Goal: Task Accomplishment & Management: Manage account settings

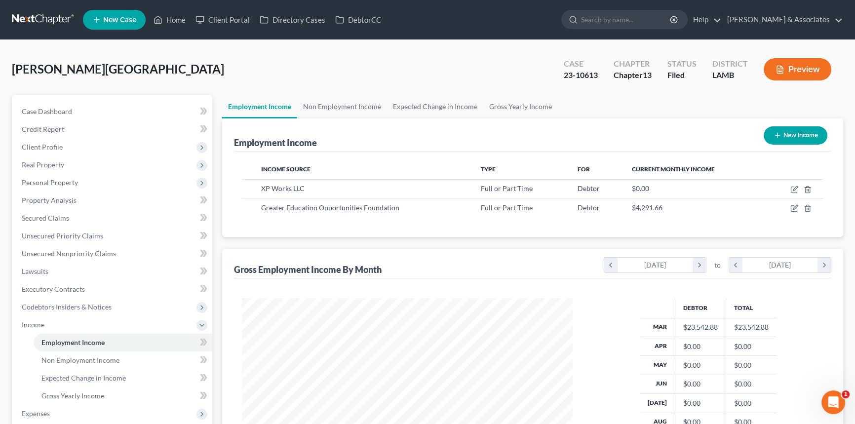
scroll to position [177, 350]
click at [182, 26] on link "Home" at bounding box center [170, 20] width 42 height 18
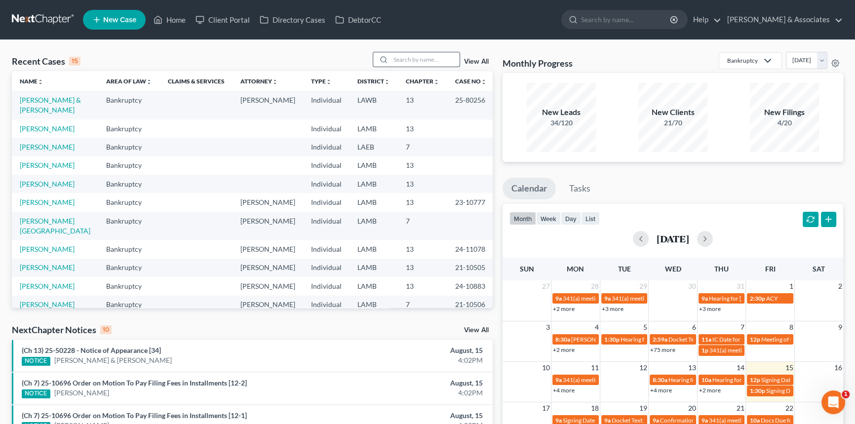
click at [436, 61] on input "search" at bounding box center [424, 59] width 69 height 14
type input "[PERSON_NAME]"
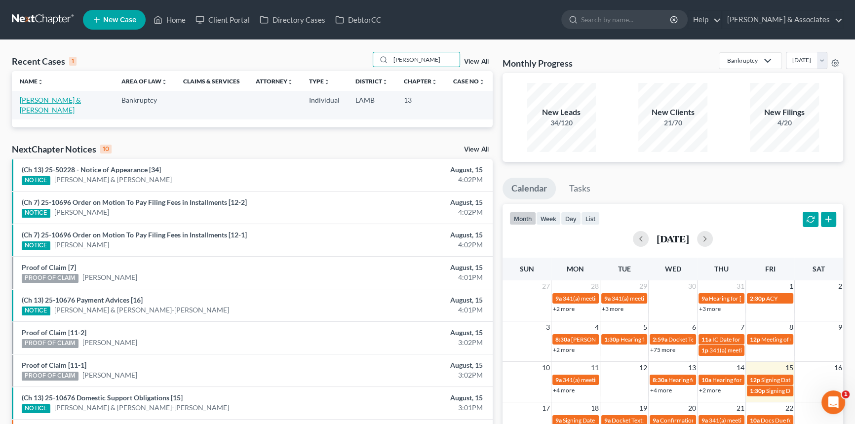
click at [54, 101] on link "[PERSON_NAME] & [PERSON_NAME]" at bounding box center [50, 105] width 61 height 18
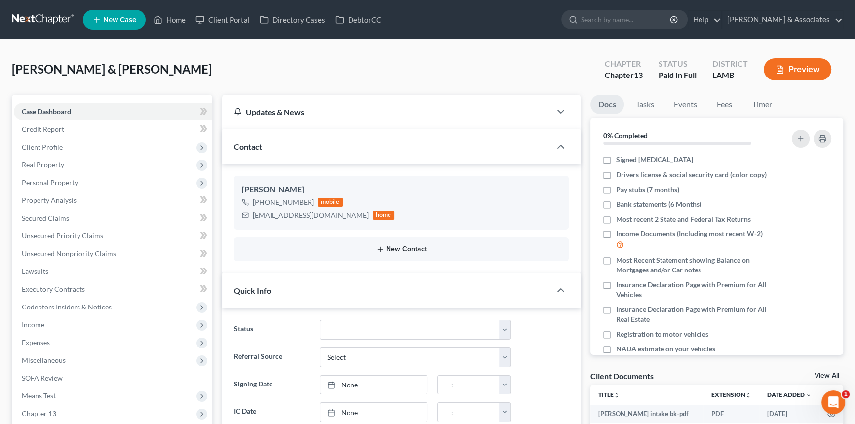
click at [375, 246] on button "New Contact" at bounding box center [401, 249] width 319 height 8
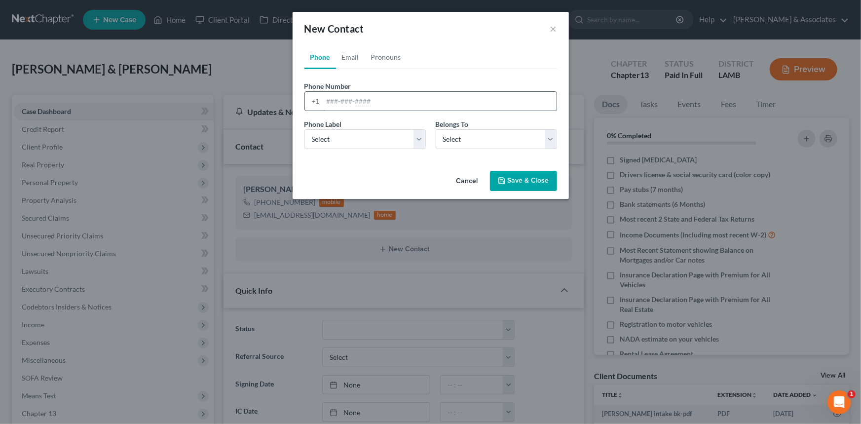
click at [346, 98] on input "tel" at bounding box center [439, 101] width 233 height 19
click at [350, 47] on link "Email" at bounding box center [350, 57] width 29 height 24
click at [358, 96] on input "email" at bounding box center [439, 101] width 233 height 19
type input "[PERSON_NAME][EMAIL_ADDRESS][DOMAIN_NAME]"
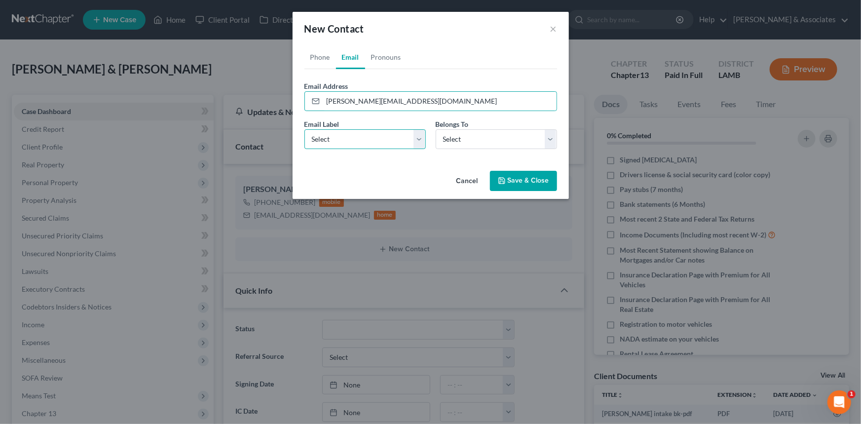
click at [344, 134] on select "Select Home Work Other" at bounding box center [364, 139] width 121 height 20
click at [304, 129] on select "Select Home Work Other" at bounding box center [364, 139] width 121 height 20
click at [336, 145] on select "Select Home Work Other" at bounding box center [364, 139] width 121 height 20
select select "0"
click at [304, 129] on select "Select Home Work Other" at bounding box center [364, 139] width 121 height 20
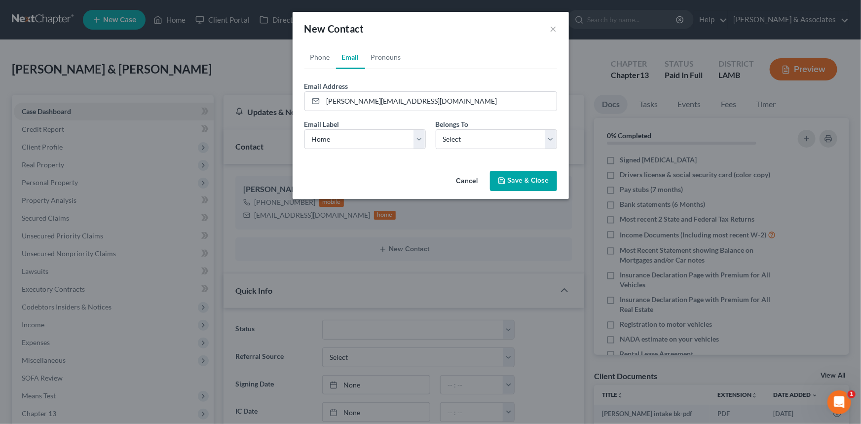
click at [455, 149] on div "Email Label Select Home Work Other Belongs To * Select Client Spouse Other" at bounding box center [431, 138] width 262 height 38
drag, startPoint x: 461, startPoint y: 137, endPoint x: 453, endPoint y: 147, distance: 12.6
click at [461, 137] on select "Select Client Spouse Other" at bounding box center [496, 139] width 121 height 20
select select "0"
click at [436, 129] on select "Select Client Spouse Other" at bounding box center [496, 139] width 121 height 20
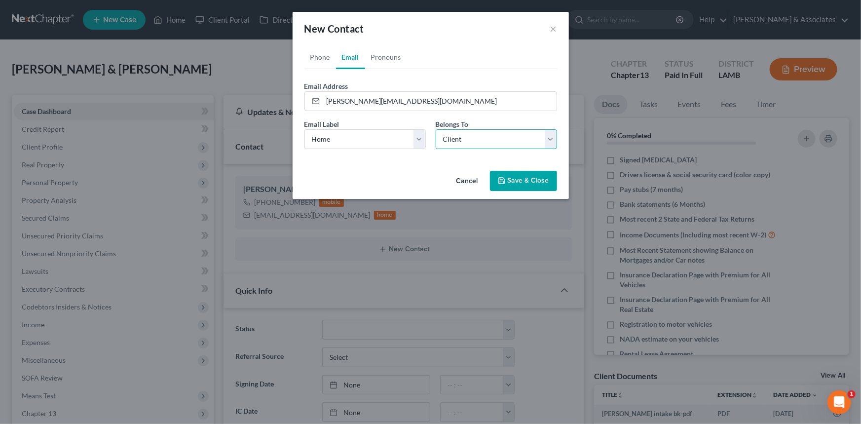
select select "0"
click at [312, 61] on link "Phone" at bounding box center [320, 57] width 32 height 24
click at [333, 100] on input "tel" at bounding box center [439, 101] width 233 height 19
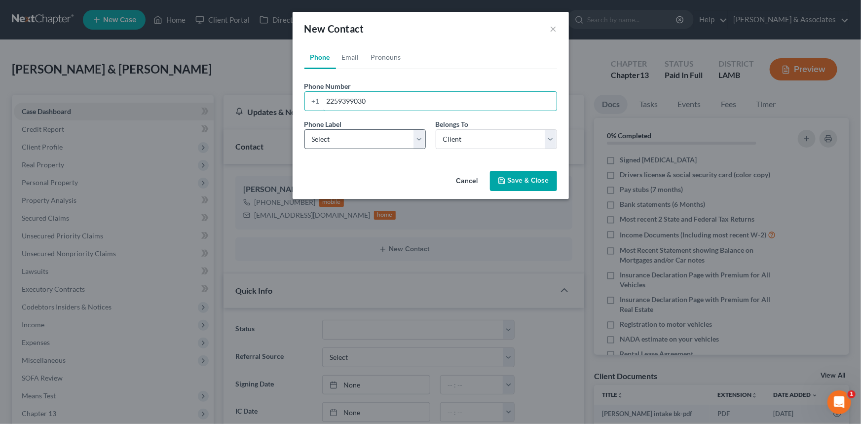
type input "2259399030"
click at [356, 144] on select "Select Mobile Home Work Other" at bounding box center [364, 139] width 121 height 20
select select "0"
click at [304, 129] on select "Select Mobile Home Work Other" at bounding box center [364, 139] width 121 height 20
click at [510, 181] on button "Save & Close" at bounding box center [523, 181] width 67 height 21
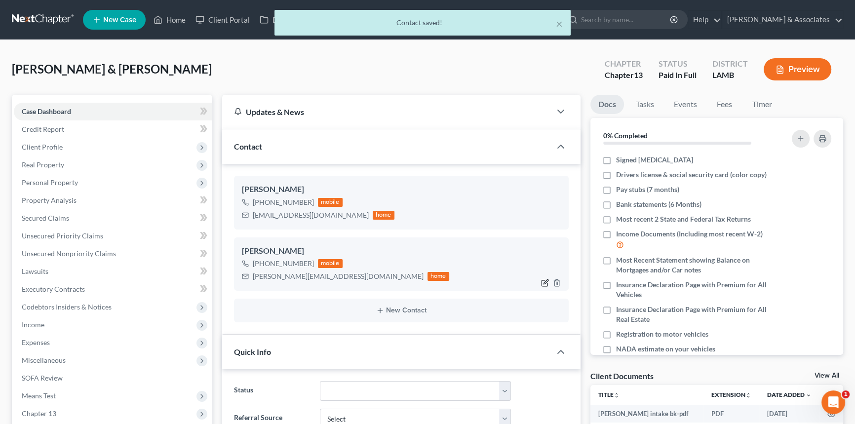
click at [541, 283] on icon "button" at bounding box center [544, 283] width 6 height 6
select select "0"
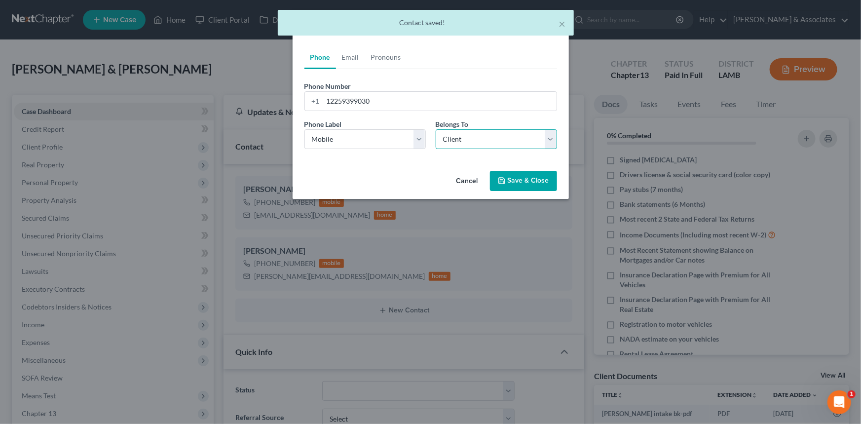
click at [476, 144] on select "Select Client Spouse Other" at bounding box center [496, 139] width 121 height 20
select select "1"
click at [436, 129] on select "Select Client Spouse Other" at bounding box center [496, 139] width 121 height 20
click at [534, 174] on button "Save & Close" at bounding box center [523, 181] width 67 height 21
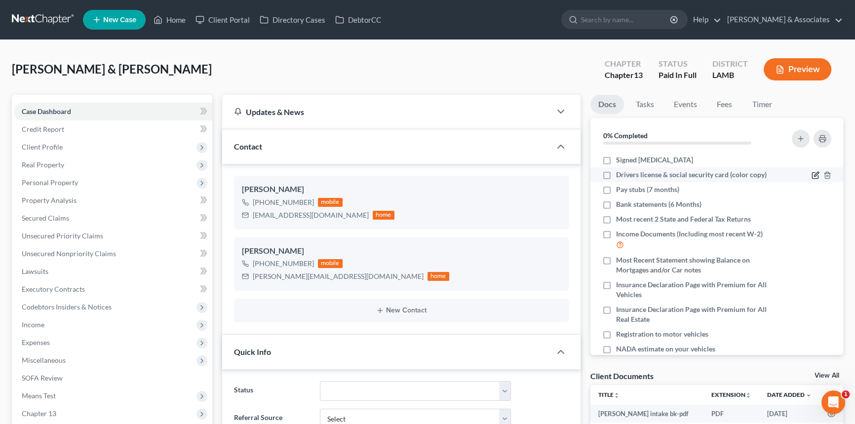
click at [811, 173] on icon "button" at bounding box center [815, 175] width 8 height 8
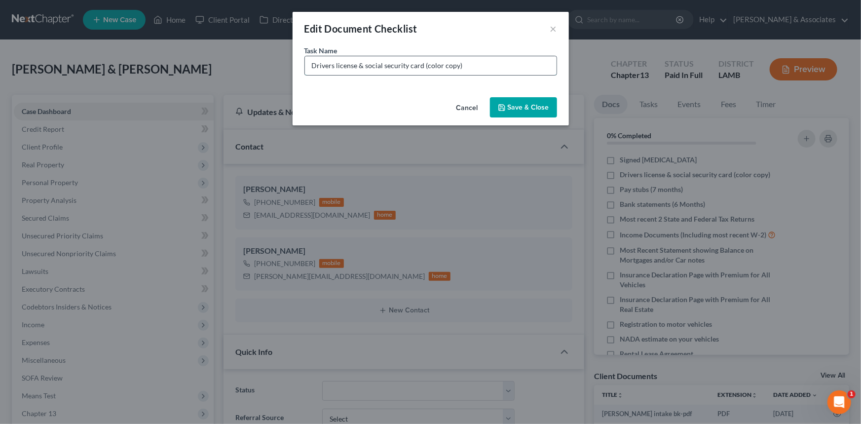
click at [309, 73] on input "Drivers license & social security card (color copy)" at bounding box center [431, 65] width 252 height 19
type input "[PERSON_NAME] license & social security card (color copy)"
click at [548, 98] on button "Save & Close" at bounding box center [523, 107] width 67 height 21
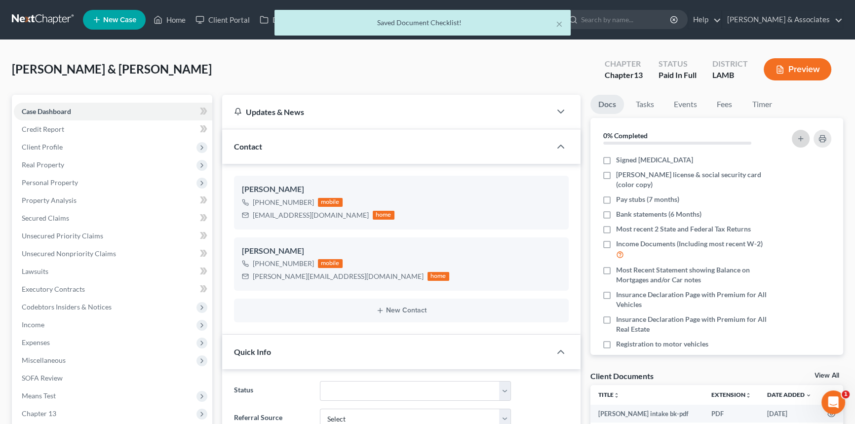
click at [794, 137] on button "button" at bounding box center [800, 139] width 18 height 18
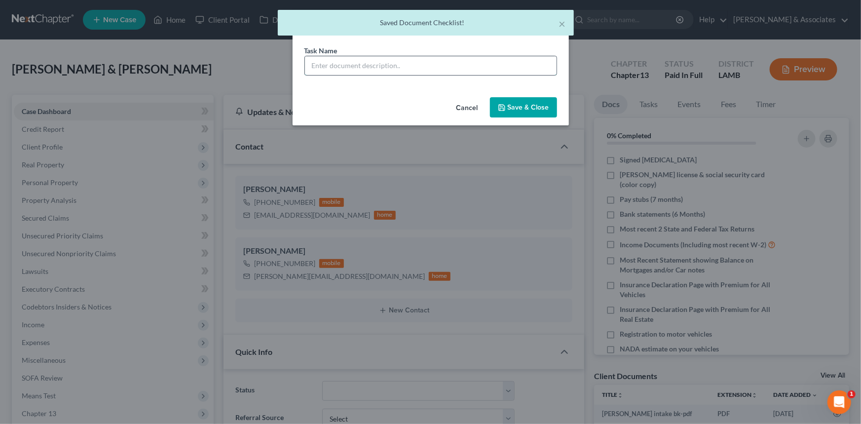
click at [368, 68] on input "text" at bounding box center [431, 65] width 252 height 19
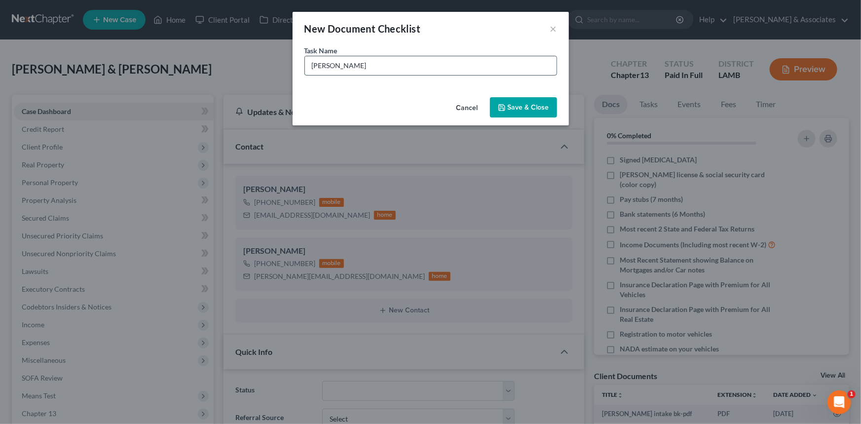
paste input "Drivers license & social security card (color copy)"
type input "[PERSON_NAME] Drivers license & social security card (color copy)"
click at [508, 108] on button "Save & Close" at bounding box center [523, 107] width 67 height 21
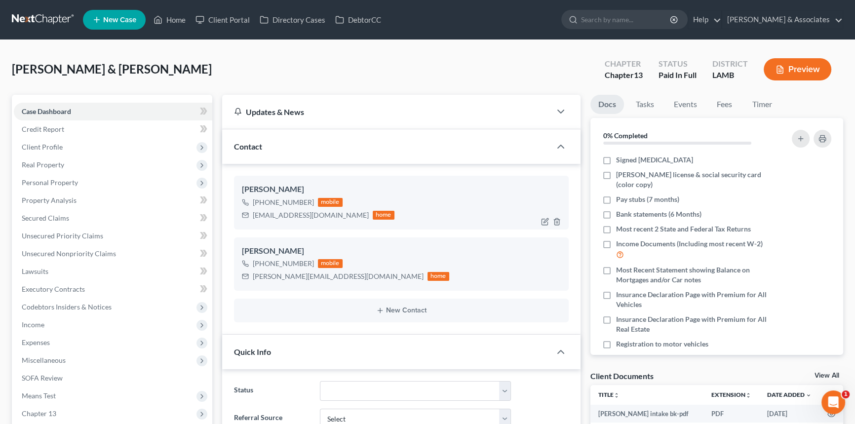
click at [272, 212] on div "[EMAIL_ADDRESS][DOMAIN_NAME]" at bounding box center [311, 215] width 116 height 10
copy div "[EMAIL_ADDRESS][DOMAIN_NAME]"
click at [278, 280] on div "[PERSON_NAME][EMAIL_ADDRESS][DOMAIN_NAME]" at bounding box center [338, 276] width 171 height 10
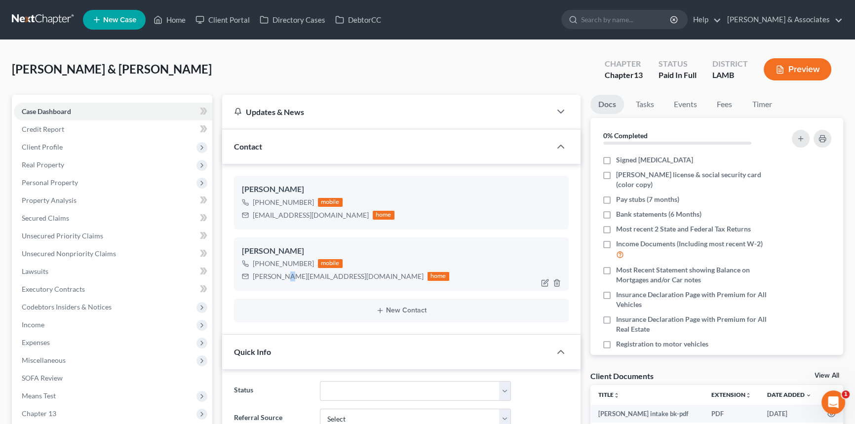
click at [282, 276] on div "[PERSON_NAME][EMAIL_ADDRESS][DOMAIN_NAME]" at bounding box center [338, 276] width 171 height 10
copy div "[PERSON_NAME][EMAIL_ADDRESS][DOMAIN_NAME]"
click at [811, 227] on icon "button" at bounding box center [815, 229] width 8 height 8
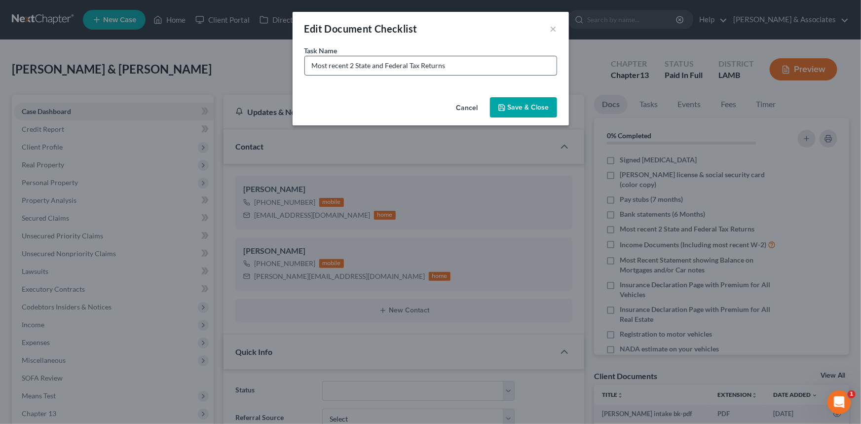
click at [473, 69] on input "Most recent 2 State and Federal Tax Returns" at bounding box center [431, 65] width 252 height 19
type input "Most recent 2 State and Federal Tax Returns 2023 + 2024"
click at [515, 108] on button "Save & Close" at bounding box center [523, 107] width 67 height 21
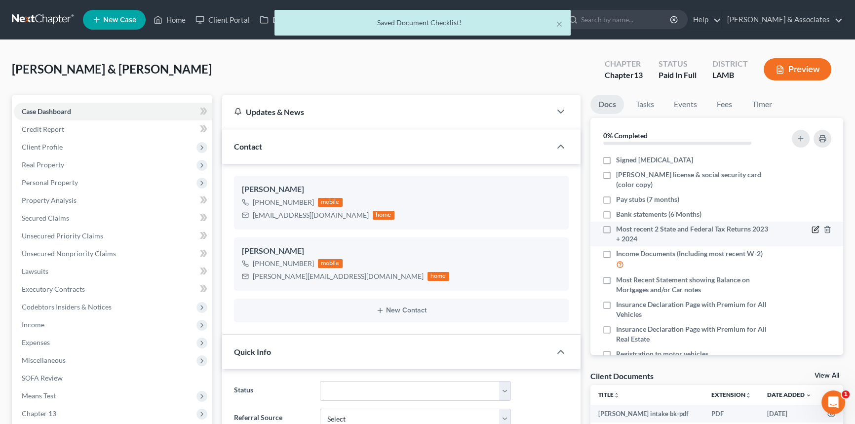
click at [811, 229] on icon "button" at bounding box center [815, 229] width 8 height 8
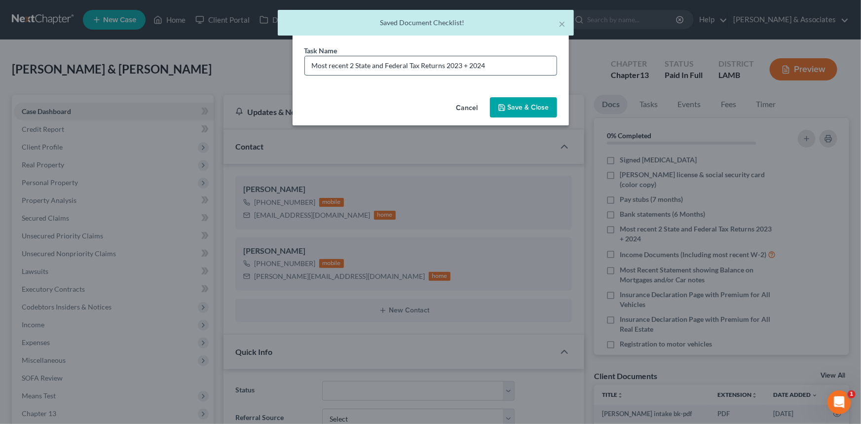
click at [310, 66] on input "Most recent 2 State and Federal Tax Returns 2023 + 2024" at bounding box center [431, 65] width 252 height 19
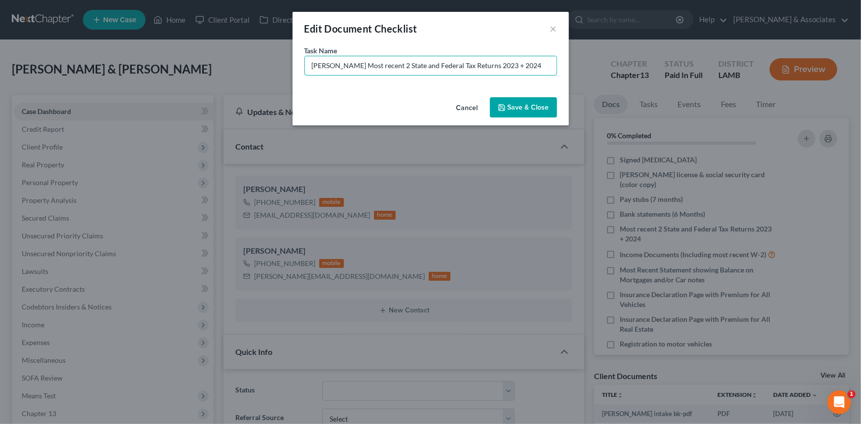
type input "[PERSON_NAME] Most recent 2 State and Federal Tax Returns 2023 + 2024"
click at [548, 104] on button "Save & Close" at bounding box center [523, 107] width 67 height 21
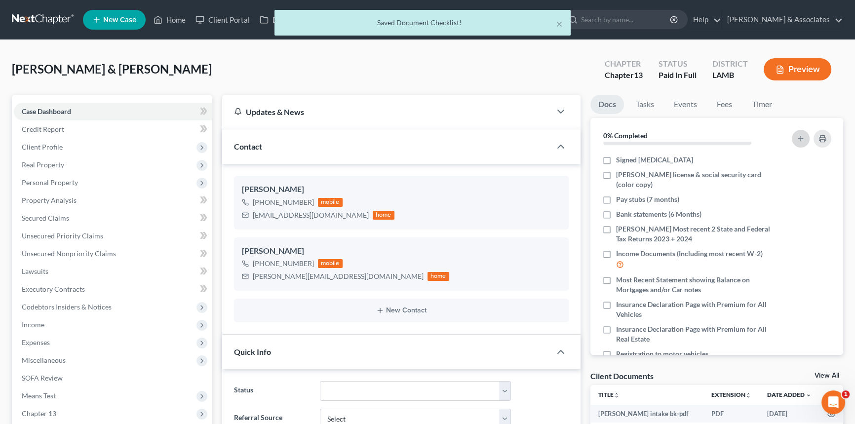
click at [793, 139] on button "button" at bounding box center [800, 139] width 18 height 18
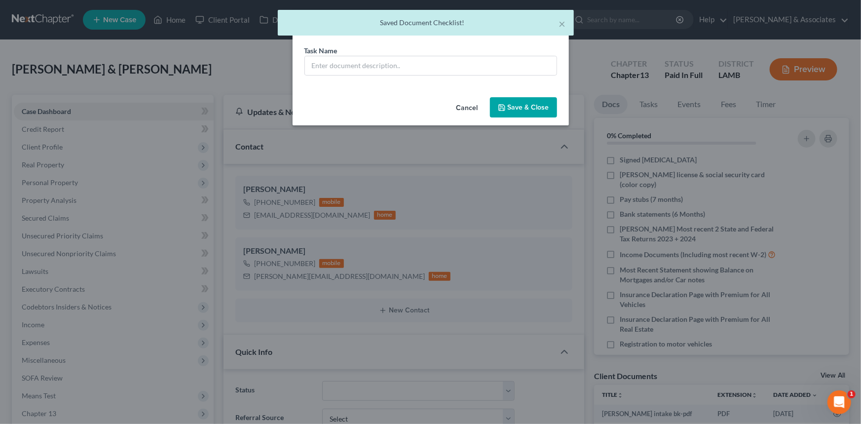
click at [401, 54] on div "Task Name *" at bounding box center [430, 60] width 253 height 30
click at [400, 67] on input "text" at bounding box center [431, 65] width 252 height 19
paste input "Most recent 2 State and Federal Tax Returns 2023 + 2024"
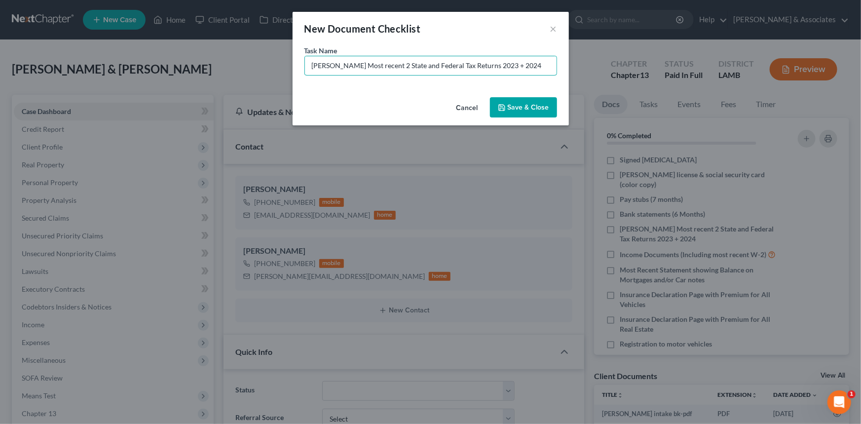
type input "[PERSON_NAME] Most recent 2 State and Federal Tax Returns 2023 + 2024"
click at [549, 106] on button "Save & Close" at bounding box center [523, 107] width 67 height 21
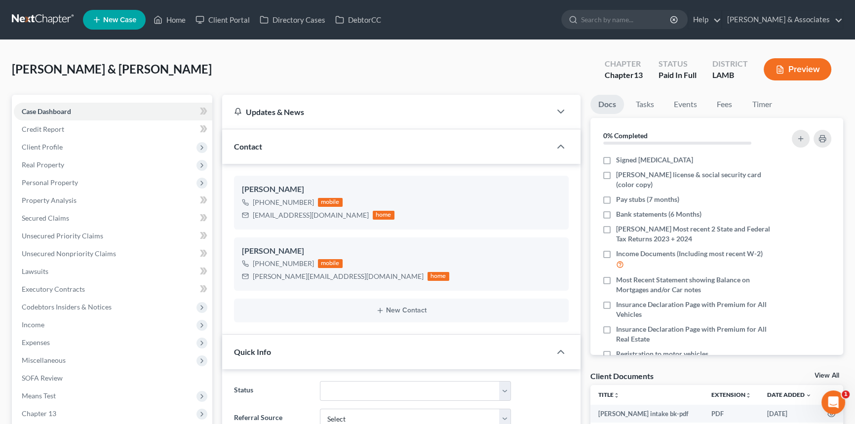
click at [812, 371] on div "Client Documents View All" at bounding box center [716, 378] width 253 height 14
click at [819, 373] on link "View All" at bounding box center [826, 375] width 25 height 7
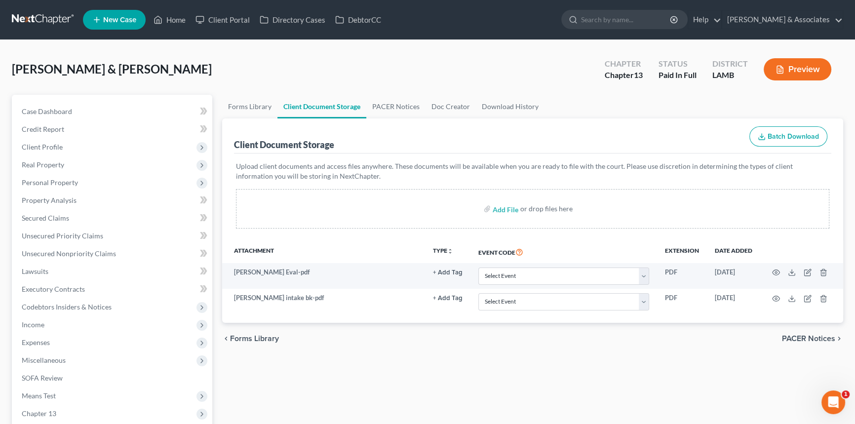
click at [490, 202] on div "Add File or drop files here" at bounding box center [532, 208] width 593 height 39
click at [495, 207] on input "file" at bounding box center [504, 209] width 24 height 18
type input "C:\fakepath\[PERSON_NAME].Welcome Call.pdf"
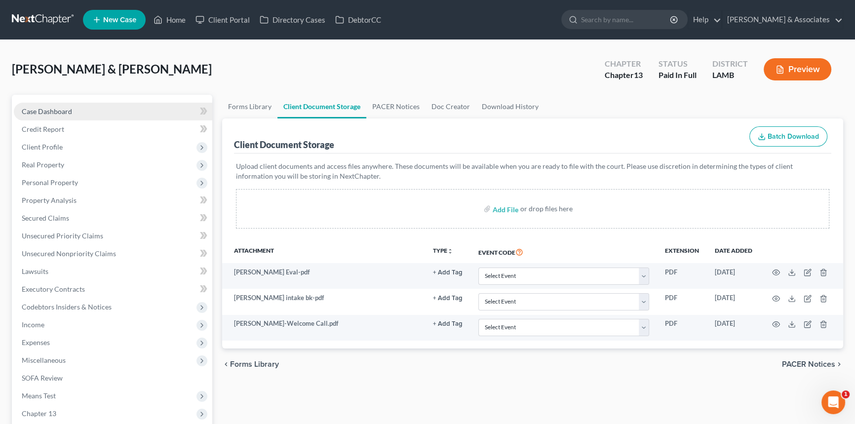
click at [75, 103] on link "Case Dashboard" at bounding box center [113, 112] width 198 height 18
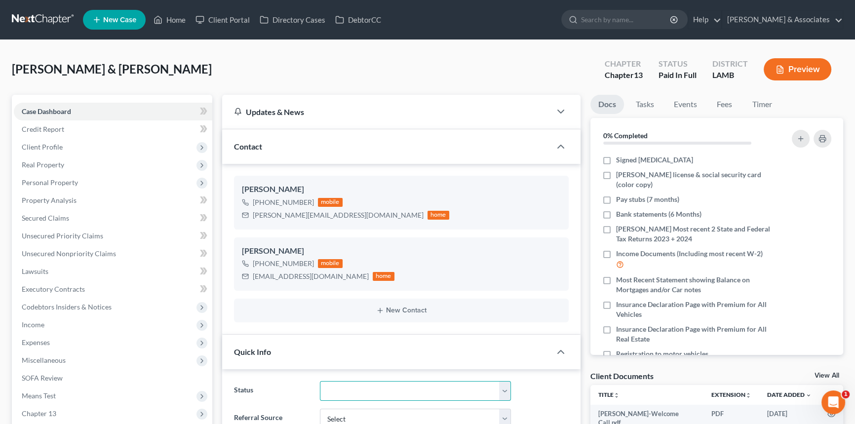
click at [355, 387] on select "Amended Plan Needed Awaiting Income Closed Confirmed Discharged Dismissed Docs …" at bounding box center [415, 391] width 191 height 20
select select "6"
click at [320, 381] on select "Amended Plan Needed Awaiting Income Closed Confirmed Discharged Dismissed Docs …" at bounding box center [415, 391] width 191 height 20
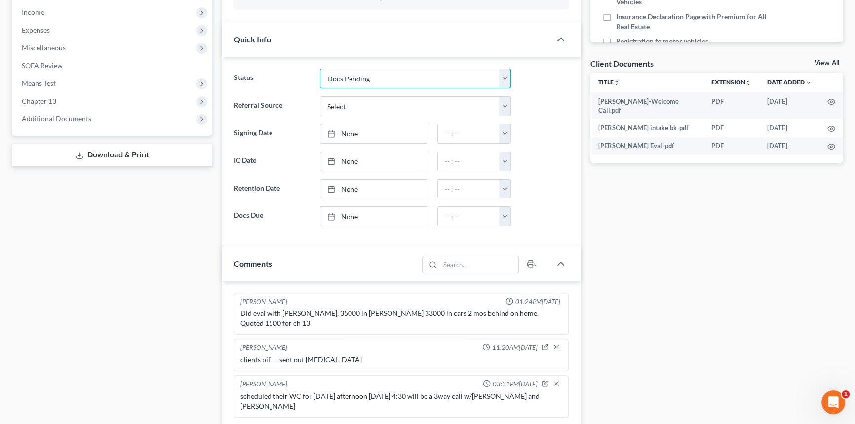
scroll to position [493, 0]
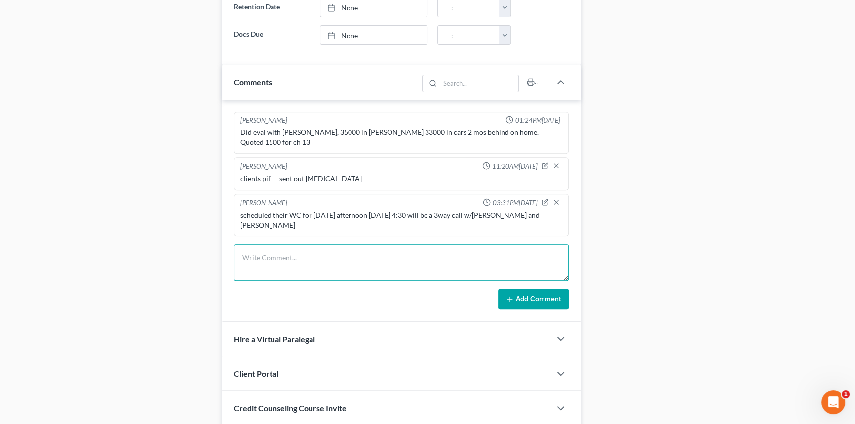
click at [327, 244] on textarea at bounding box center [401, 262] width 335 height 37
type textarea "-completed wc, created portal for clients and sent next steps email -in office …"
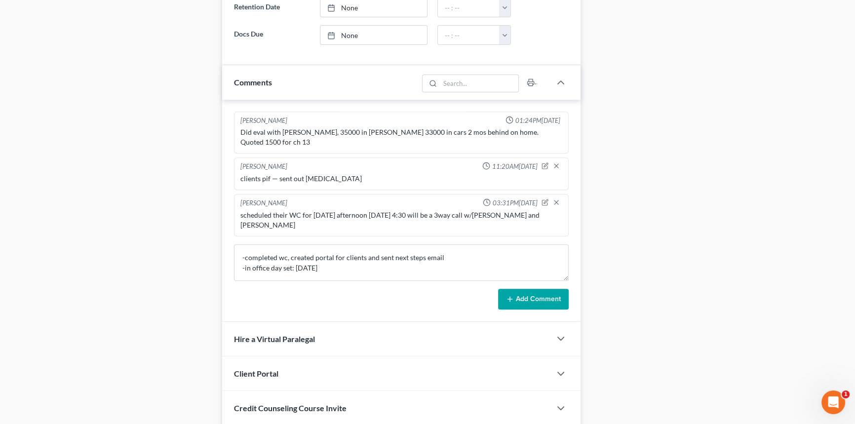
click at [532, 289] on button "Add Comment" at bounding box center [533, 299] width 71 height 21
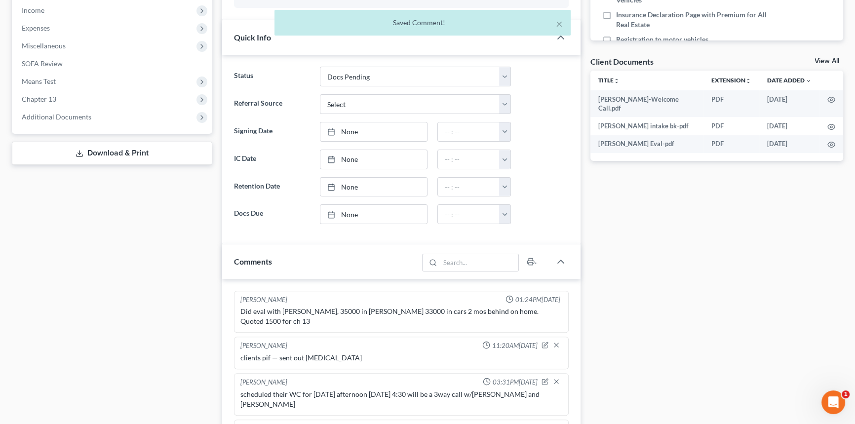
scroll to position [314, 0]
type input "[DATE]"
click at [381, 131] on link "None" at bounding box center [373, 132] width 106 height 19
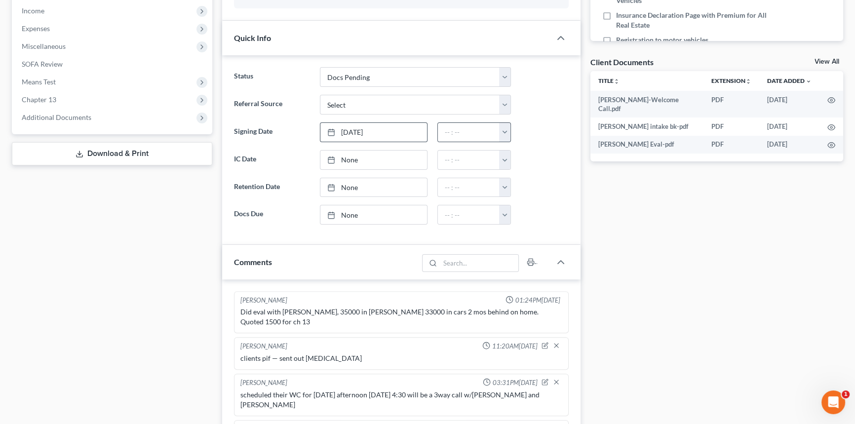
click at [505, 130] on button "button" at bounding box center [504, 132] width 11 height 19
click at [522, 153] on link "1:30pm" at bounding box center [526, 153] width 55 height 17
type input "1:30pm"
type input "[DATE]"
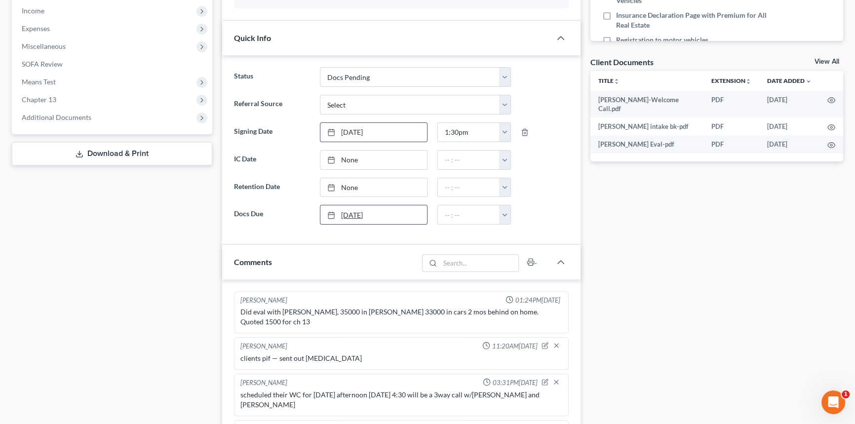
click at [401, 207] on link "[DATE]" at bounding box center [373, 214] width 106 height 19
click at [502, 212] on button "button" at bounding box center [504, 214] width 11 height 19
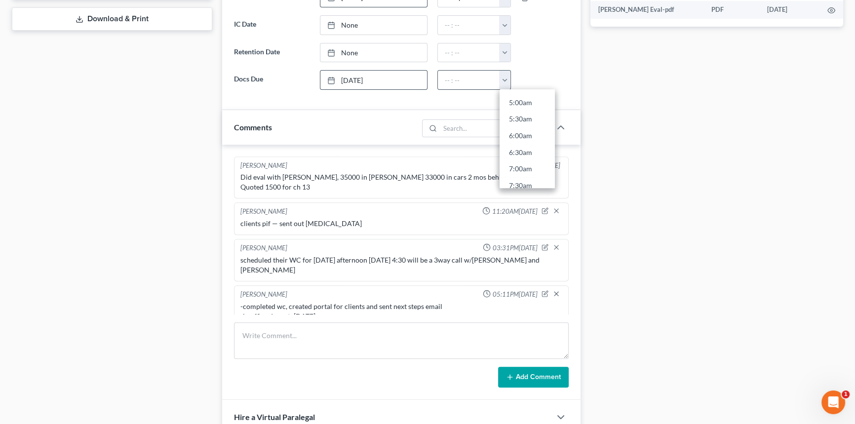
scroll to position [314, 0]
click at [528, 111] on link "10:00am" at bounding box center [526, 119] width 55 height 17
type input "10:00am"
click at [631, 108] on div "Docs Tasks Events Fees Timer 0% Completed Nothing here yet! Signed [MEDICAL_DAT…" at bounding box center [716, 92] width 263 height 893
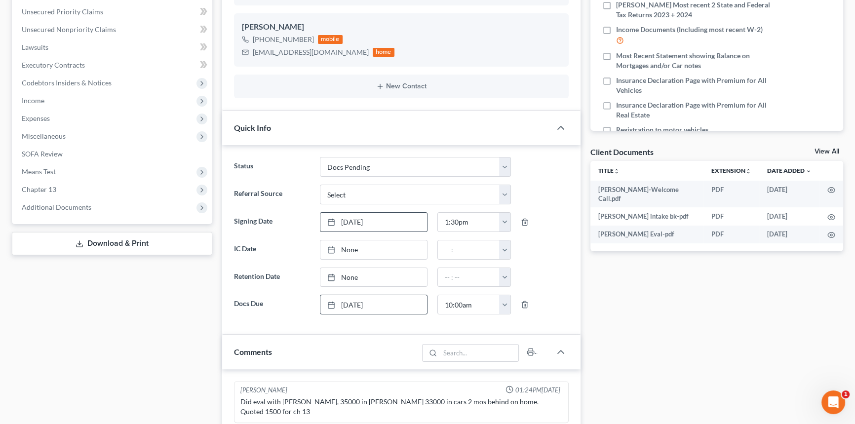
scroll to position [0, 0]
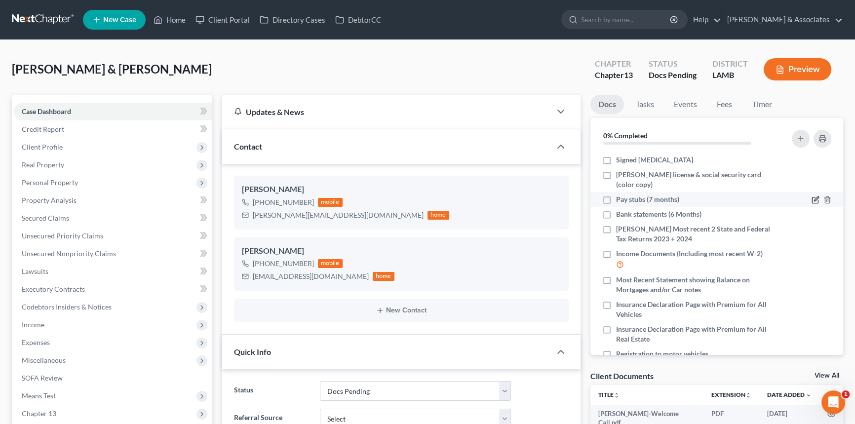
click at [811, 197] on icon "button" at bounding box center [815, 200] width 8 height 8
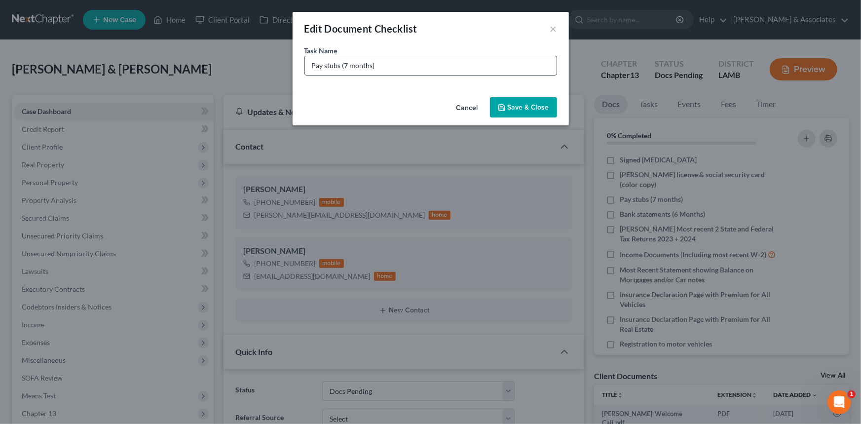
click at [312, 64] on input "Pay stubs (7 months)" at bounding box center [431, 65] width 252 height 19
type input "[PERSON_NAME] Transportation Pay stubs (February - [DATE])"
click at [534, 99] on button "Save & Close" at bounding box center [523, 107] width 67 height 21
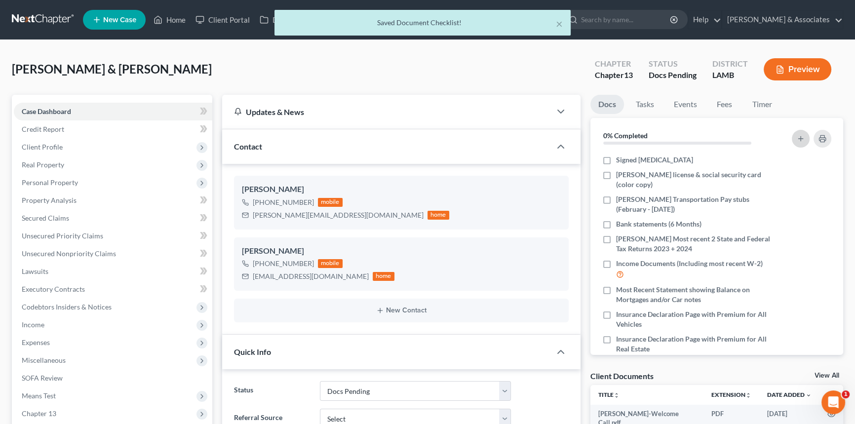
click at [803, 141] on icon "button" at bounding box center [800, 139] width 8 height 8
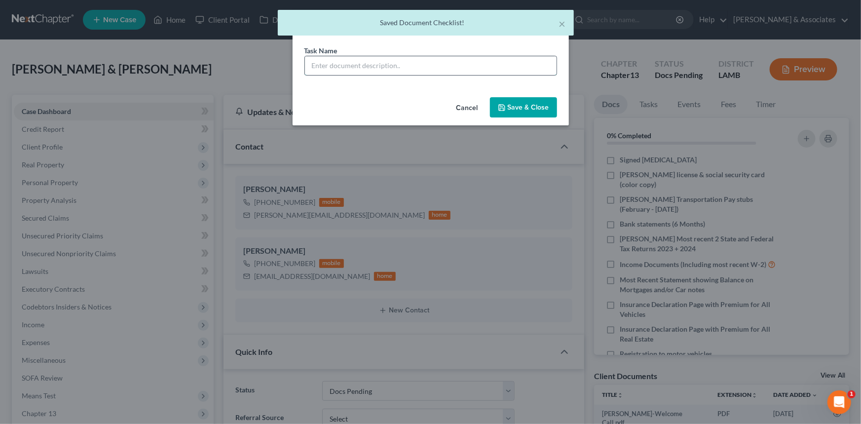
click at [390, 64] on input "text" at bounding box center [431, 65] width 252 height 19
type input "r"
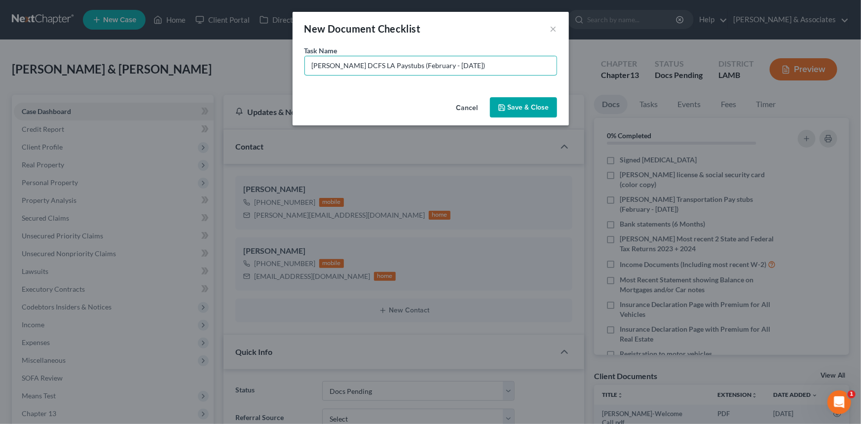
type input "[PERSON_NAME] DCFS LA Paystubs (February - [DATE])"
click at [533, 108] on button "Save & Close" at bounding box center [523, 107] width 67 height 21
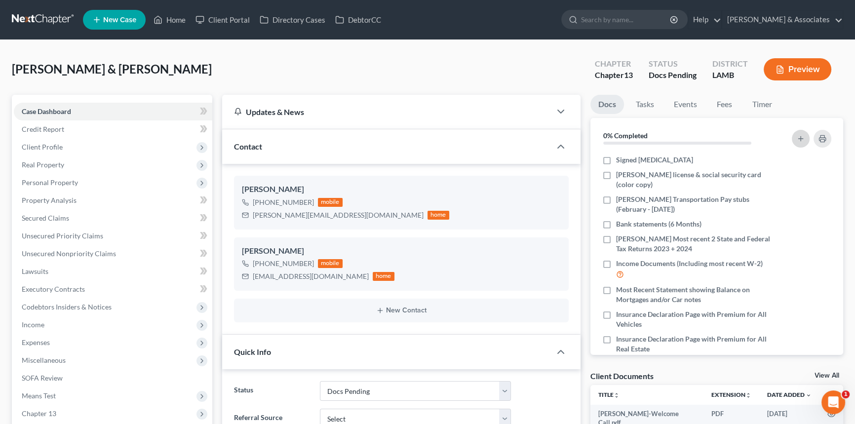
click at [793, 142] on button "button" at bounding box center [800, 139] width 18 height 18
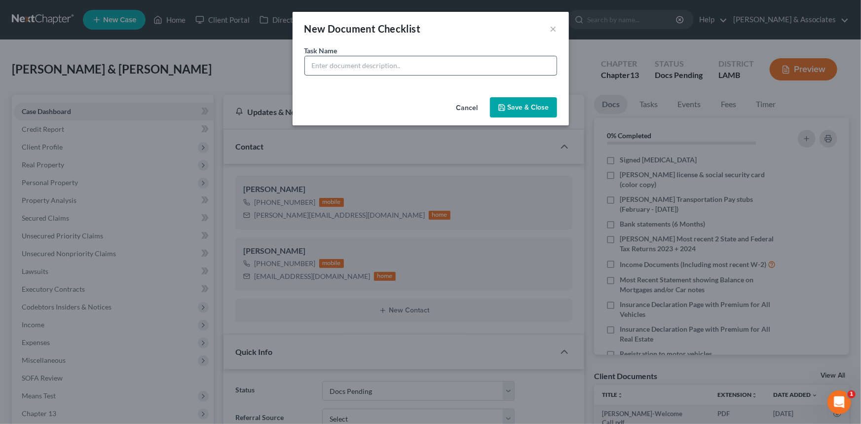
click at [459, 58] on input "text" at bounding box center [431, 65] width 252 height 19
type input "[PERSON_NAME] Copy of Child Support Court Order"
click at [513, 103] on button "Save & Close" at bounding box center [523, 107] width 67 height 21
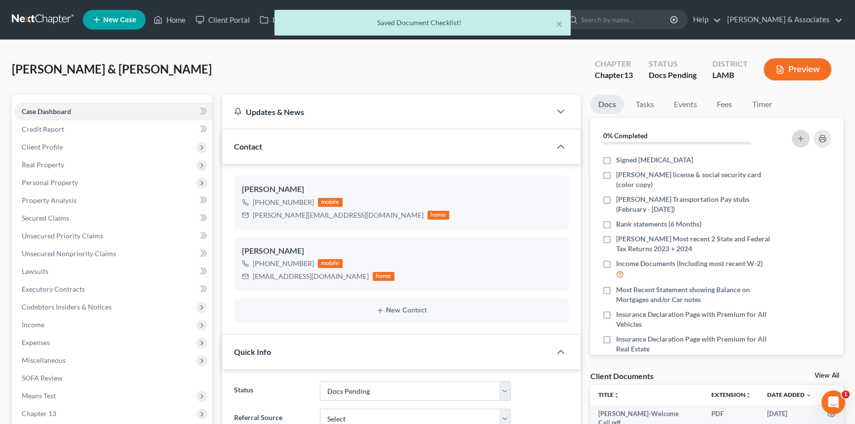
click at [800, 138] on icon "button" at bounding box center [800, 139] width 8 height 8
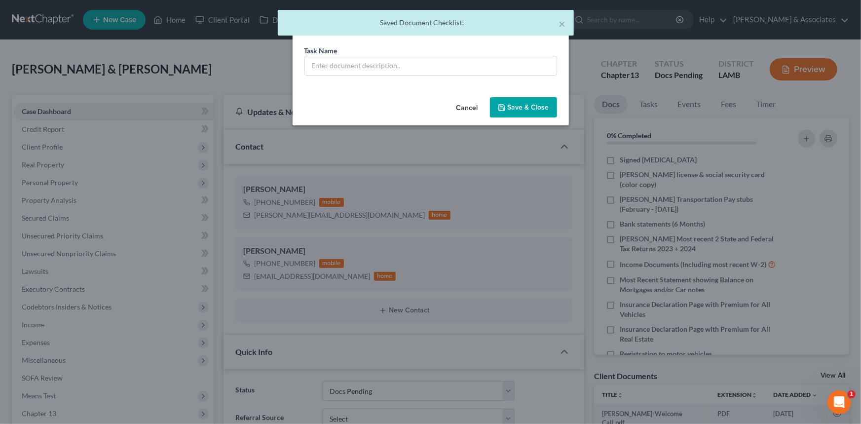
click at [369, 81] on div "Task Name *" at bounding box center [431, 69] width 276 height 48
click at [378, 69] on input "text" at bounding box center [431, 65] width 252 height 19
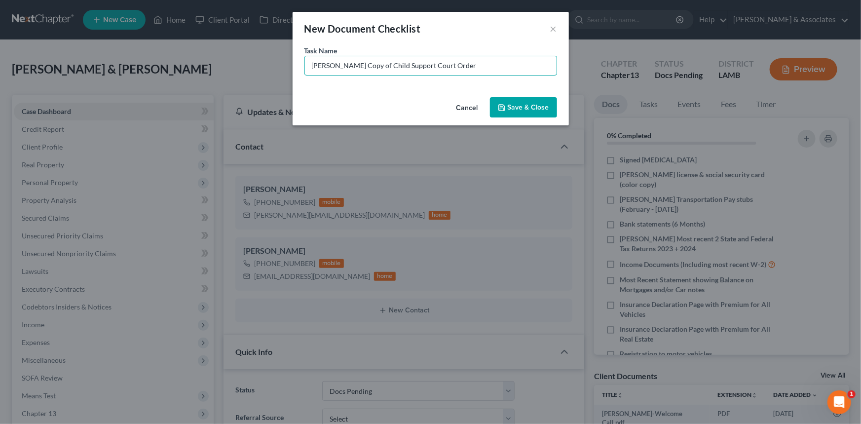
type input "[PERSON_NAME] Copy of Child Support Court Order"
click at [529, 102] on button "Save & Close" at bounding box center [523, 107] width 67 height 21
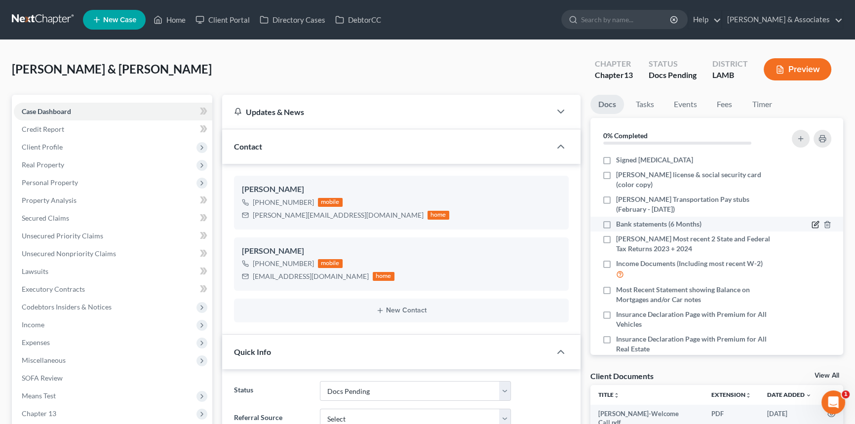
click at [811, 225] on icon "button" at bounding box center [815, 225] width 8 height 8
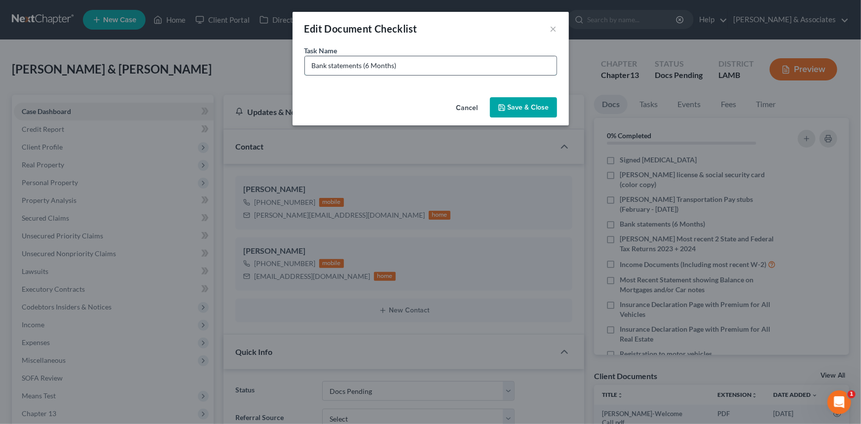
click at [311, 64] on input "Bank statements (6 Months)" at bounding box center [431, 65] width 252 height 19
type input "[PERSON_NAME] Capital One Bank statements (February-July)"
click at [549, 102] on button "Save & Close" at bounding box center [523, 107] width 67 height 21
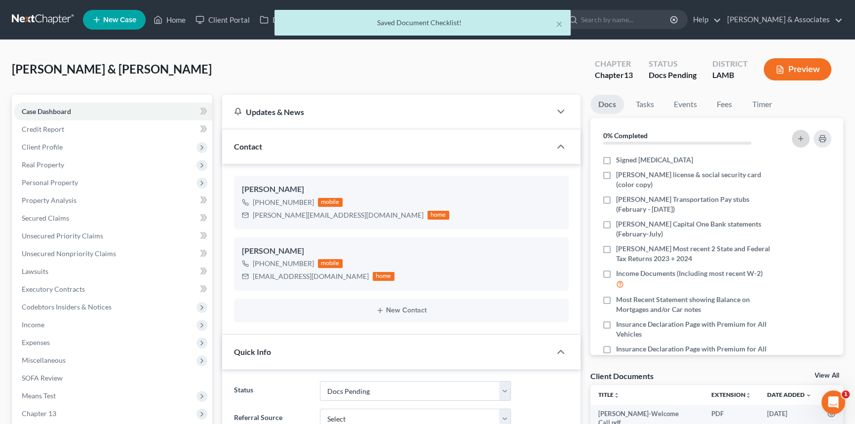
click at [794, 138] on button "button" at bounding box center [800, 139] width 18 height 18
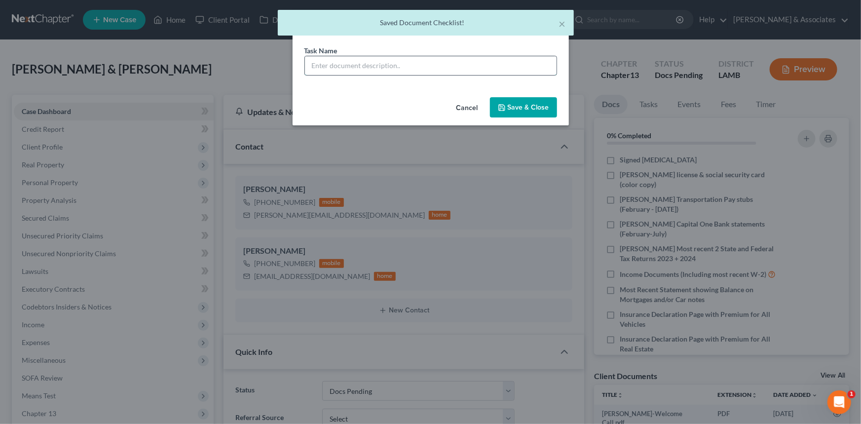
click at [450, 66] on input "text" at bounding box center [431, 65] width 252 height 19
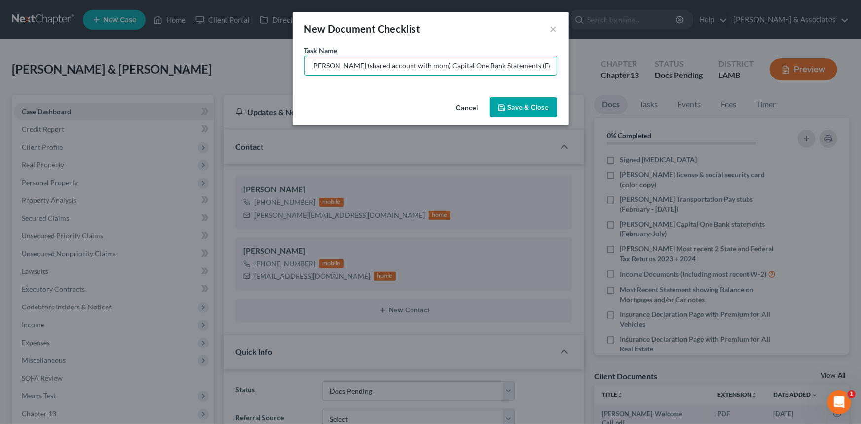
type input "[PERSON_NAME] (shared account with mom) Capital One Bank Statements (Feb-July)"
click at [541, 112] on button "Save & Close" at bounding box center [523, 107] width 67 height 21
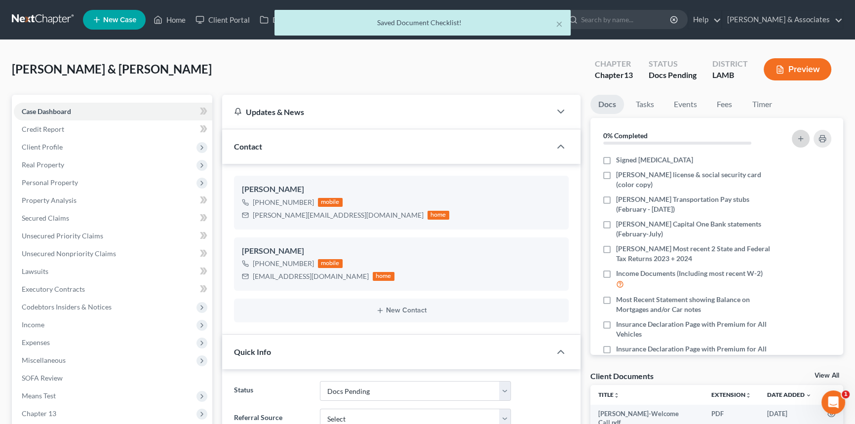
click at [794, 138] on button "button" at bounding box center [800, 139] width 18 height 18
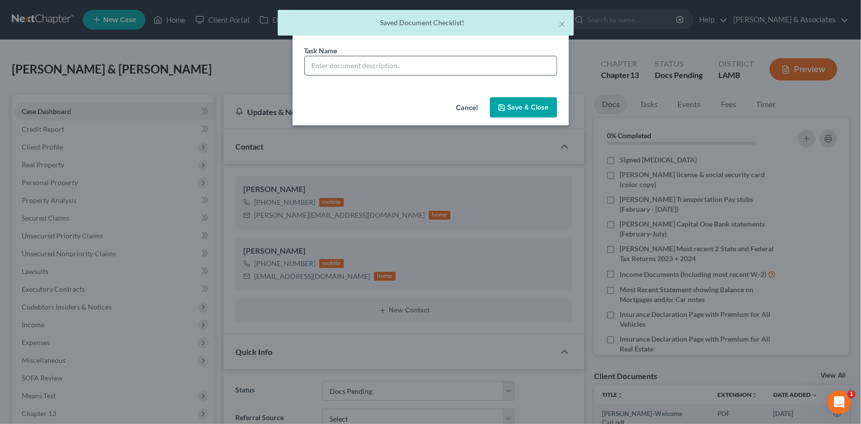
click at [454, 64] on input "text" at bounding box center [431, 65] width 252 height 19
type input "Z"
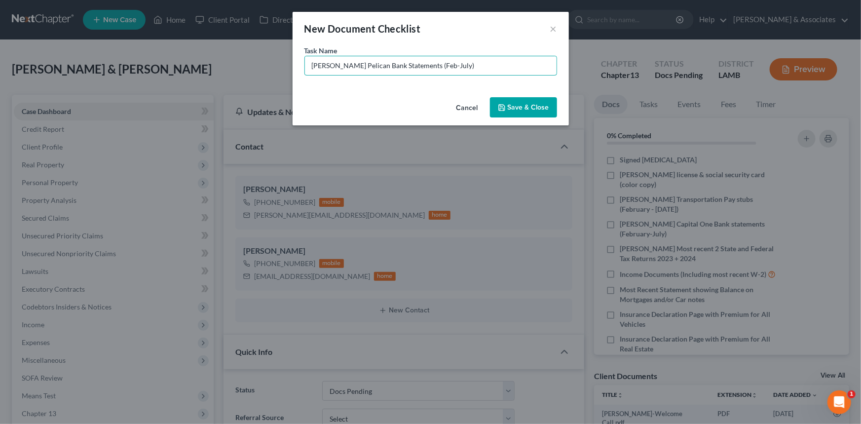
type input "[PERSON_NAME] Pelican Bank Statements (Feb-July)"
click at [539, 104] on button "Save & Close" at bounding box center [523, 107] width 67 height 21
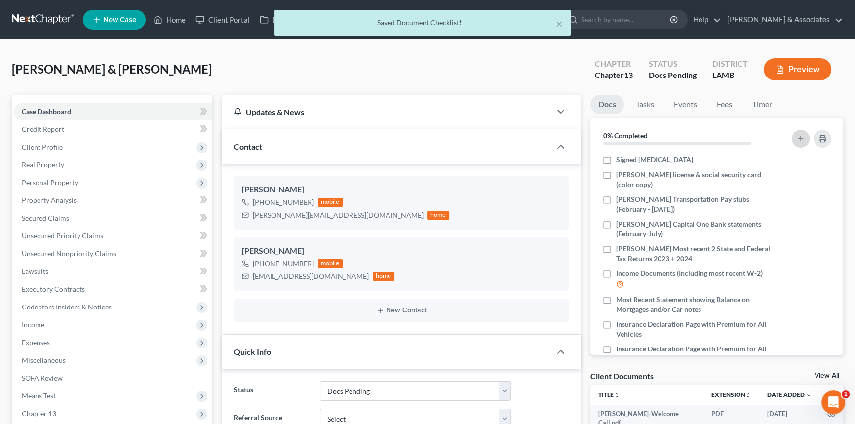
click at [800, 139] on line "button" at bounding box center [800, 138] width 0 height 4
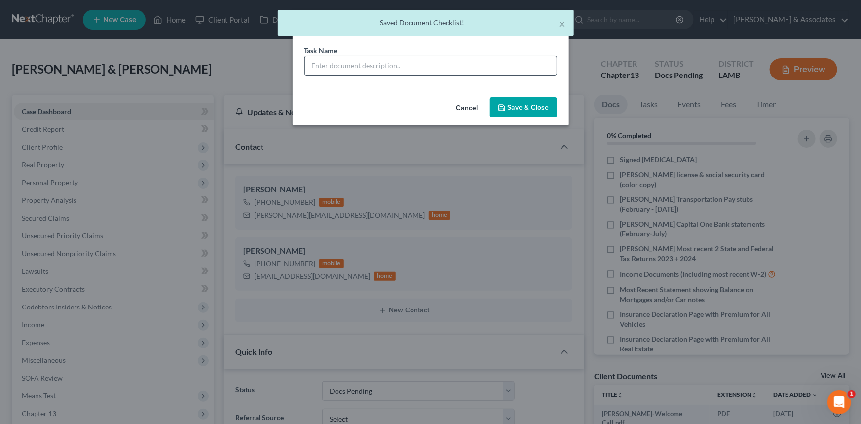
click at [375, 69] on input "text" at bounding box center [431, 65] width 252 height 19
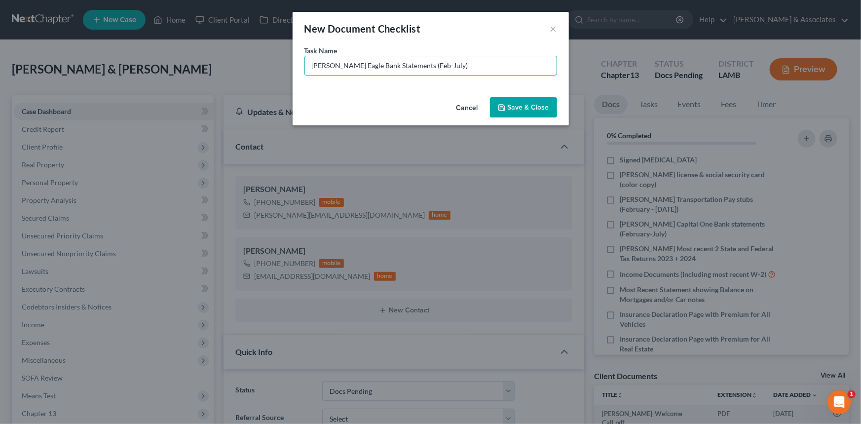
type input "[PERSON_NAME] Eagle Bank Statements (Feb-July)"
click at [522, 104] on button "Save & Close" at bounding box center [523, 107] width 67 height 21
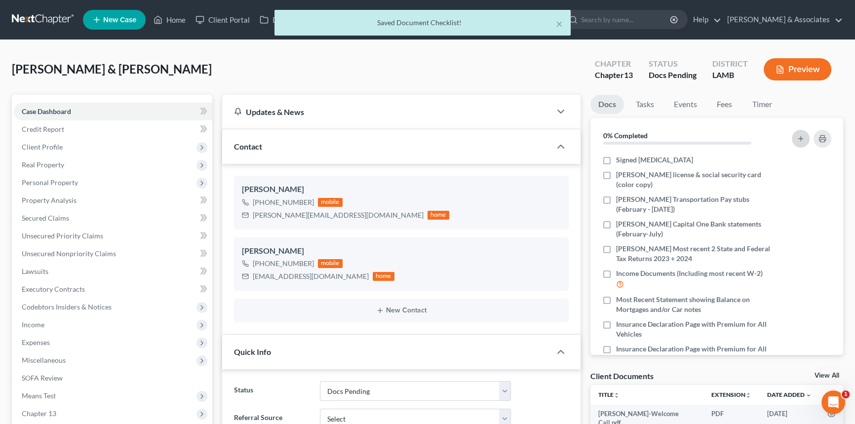
click at [796, 139] on icon "button" at bounding box center [800, 139] width 8 height 8
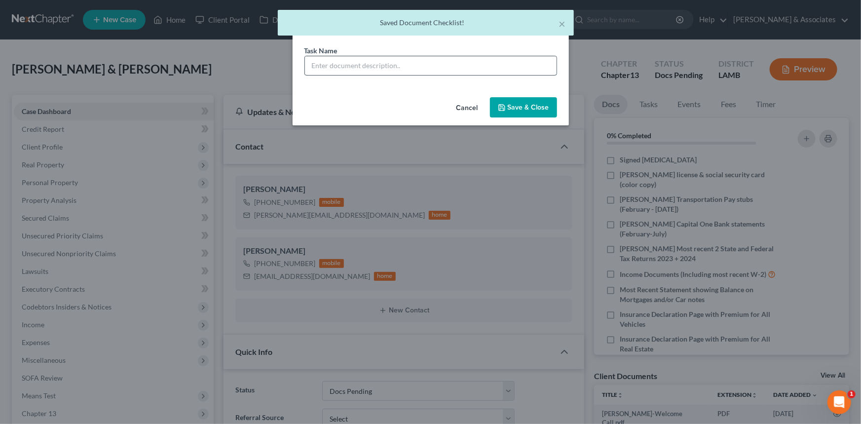
drag, startPoint x: 453, startPoint y: 54, endPoint x: 451, endPoint y: 60, distance: 6.2
click at [453, 54] on div "Task Name *" at bounding box center [430, 60] width 253 height 30
click at [449, 71] on input "text" at bounding box center [431, 65] width 252 height 19
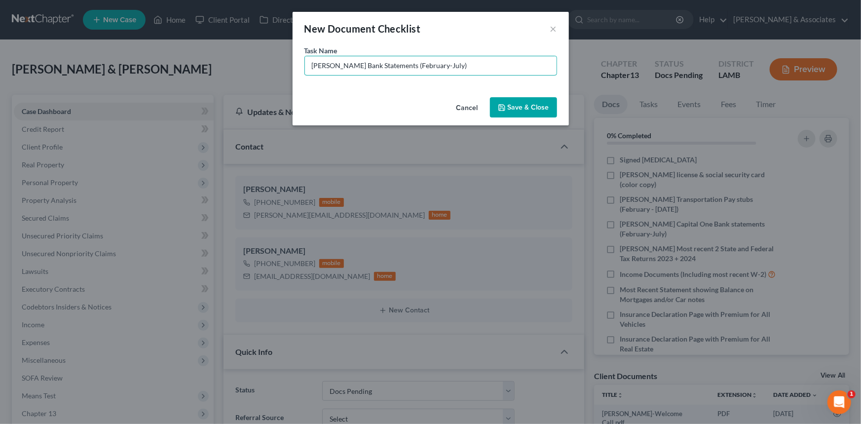
type input "[PERSON_NAME] Bank Statements (February-July)"
click at [534, 100] on button "Save & Close" at bounding box center [523, 107] width 67 height 21
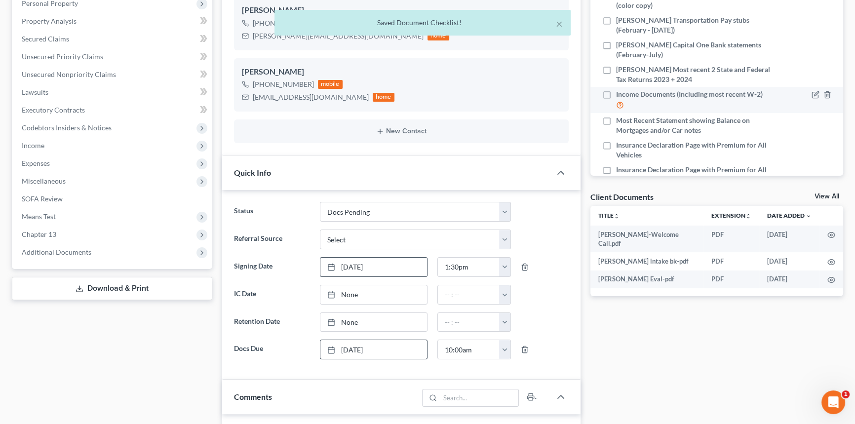
scroll to position [44, 0]
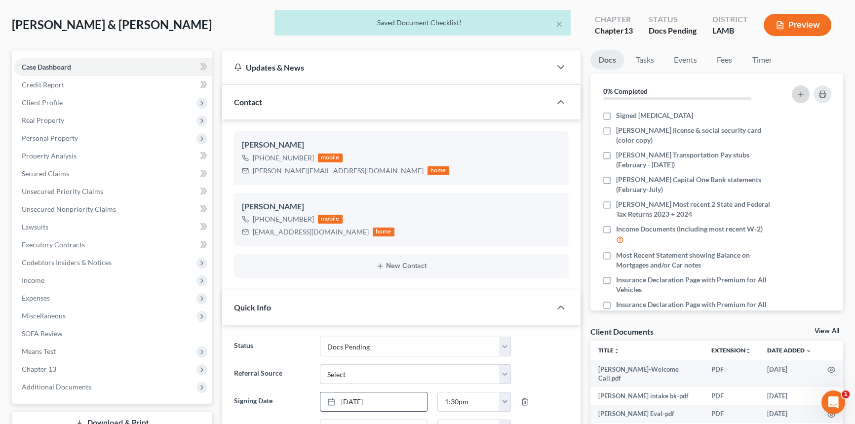
click at [794, 97] on button "button" at bounding box center [800, 94] width 18 height 18
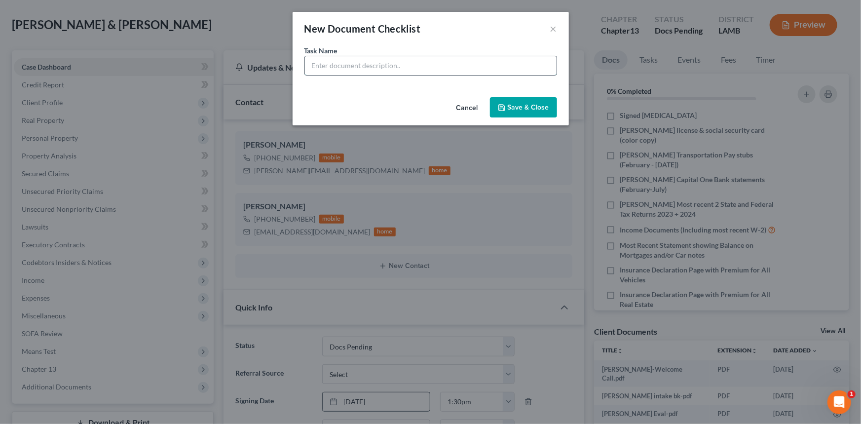
click at [514, 72] on input "text" at bounding box center [431, 65] width 252 height 19
type input "[PERSON_NAME] ApplePay Bank Statements (Feb-July)"
click at [538, 101] on button "Save & Close" at bounding box center [523, 107] width 67 height 21
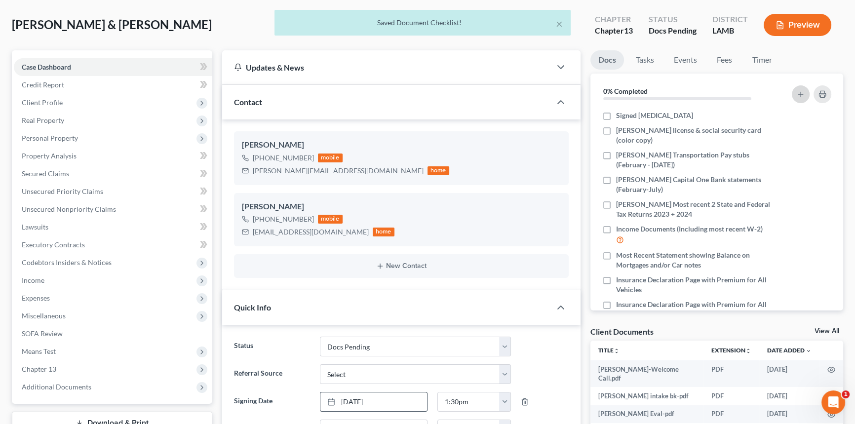
click at [797, 90] on icon "button" at bounding box center [800, 94] width 8 height 8
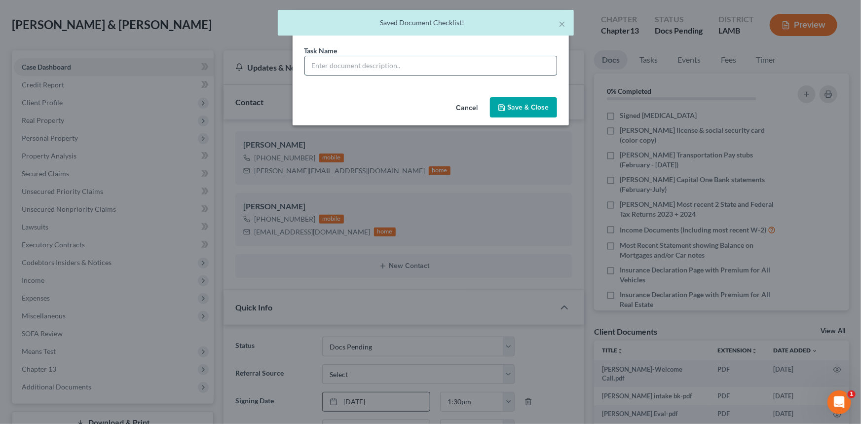
click at [446, 62] on input "text" at bounding box center [431, 65] width 252 height 19
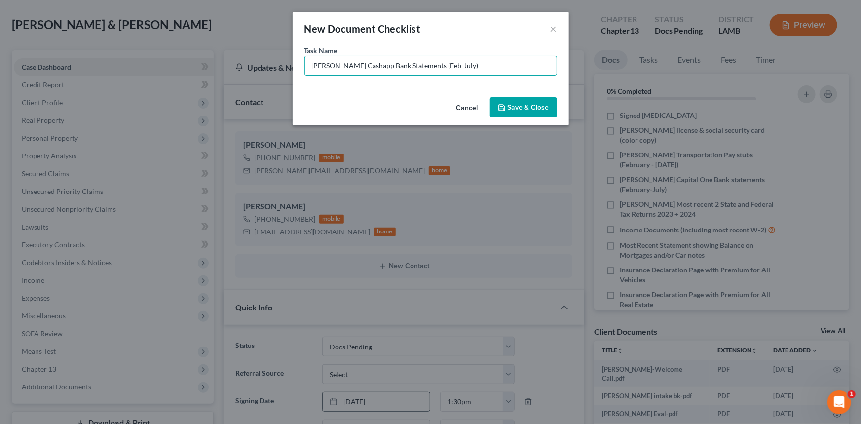
type input "[PERSON_NAME] Cashapp Bank Statements (Feb-July)"
click at [501, 105] on icon "button" at bounding box center [502, 108] width 6 height 6
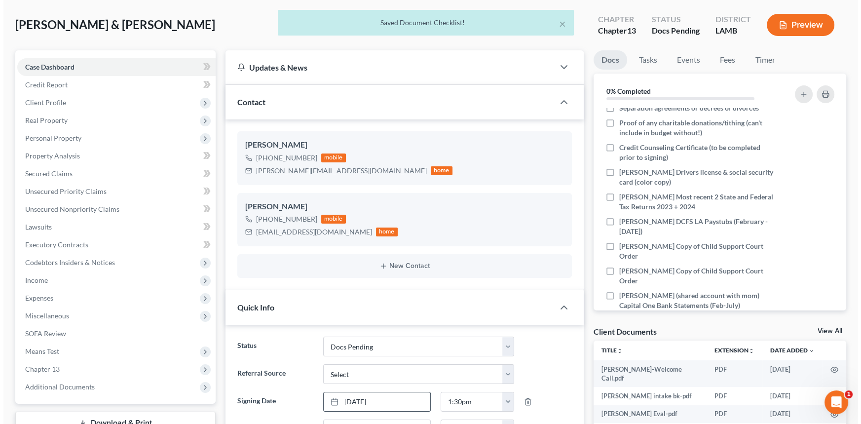
scroll to position [413, 0]
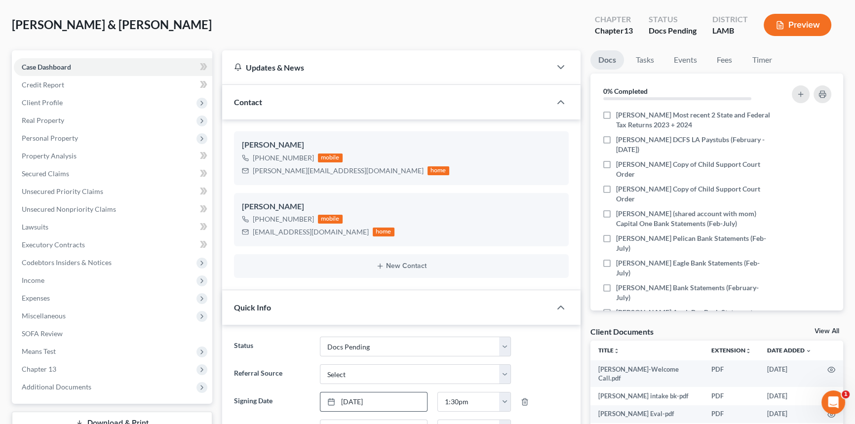
click at [792, 102] on div at bounding box center [795, 94] width 79 height 27
click at [797, 92] on icon "button" at bounding box center [800, 94] width 8 height 8
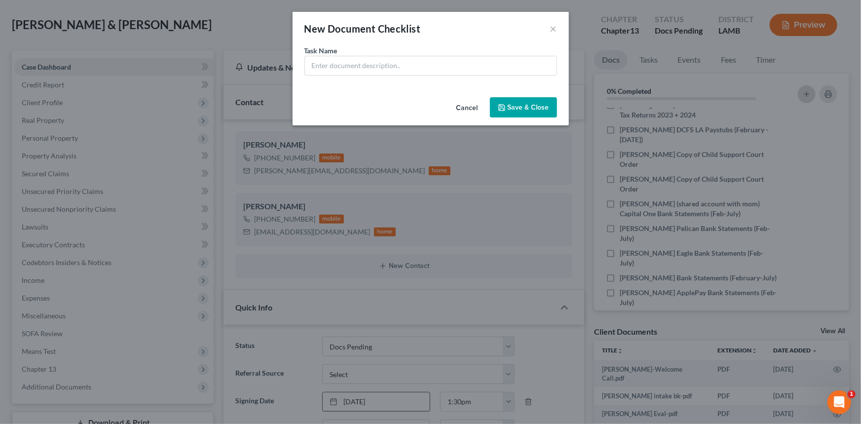
scroll to position [403, 0]
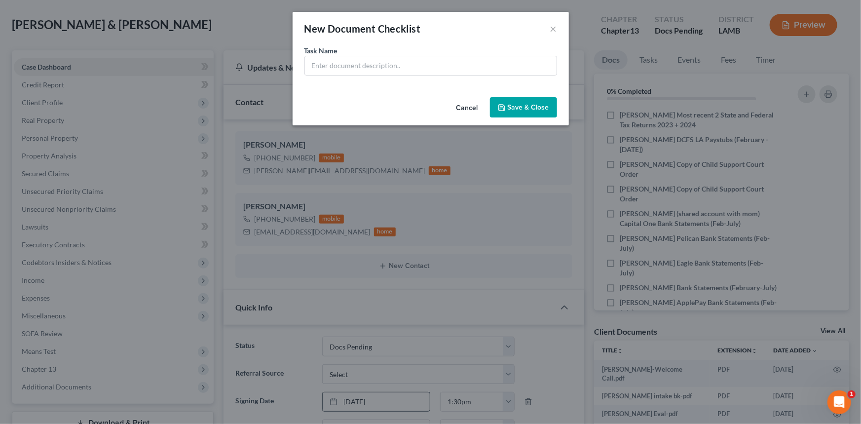
click at [478, 106] on button "Cancel" at bounding box center [467, 108] width 37 height 20
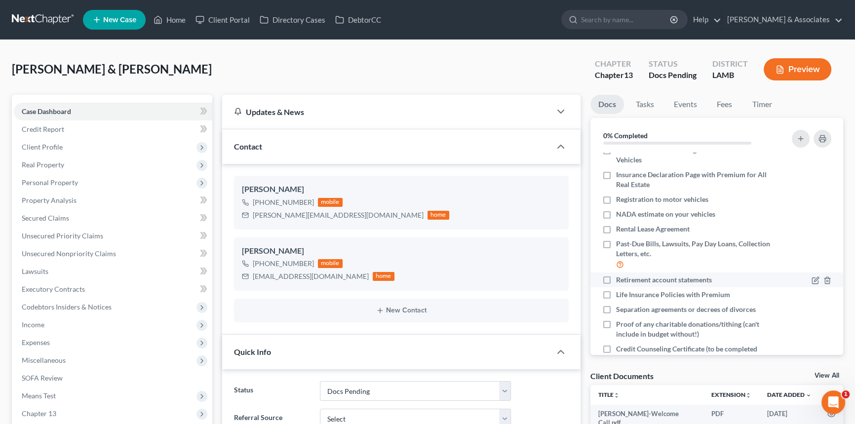
scroll to position [233, 0]
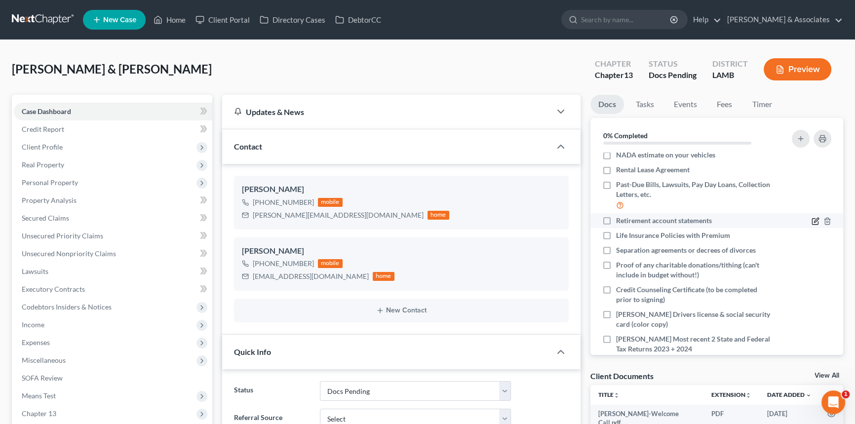
click at [812, 219] on icon "button" at bounding box center [815, 222] width 6 height 6
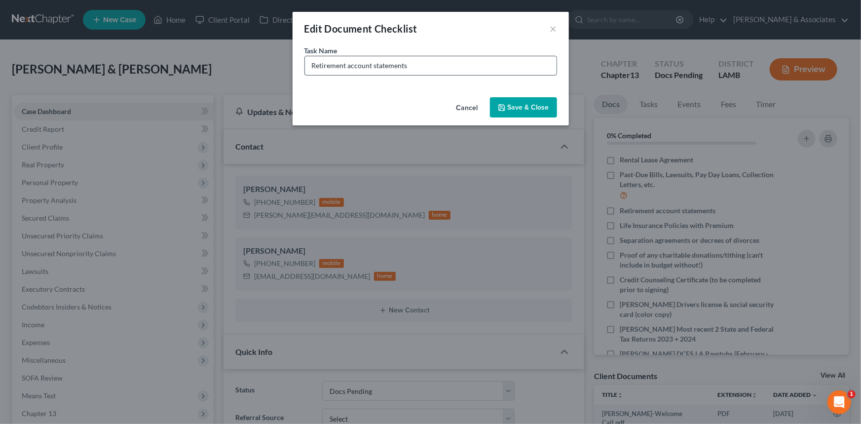
click at [306, 65] on input "Retirement account statements" at bounding box center [431, 65] width 252 height 19
type input "[PERSON_NAME] 401k Retirement account statements"
click at [511, 112] on button "Save & Close" at bounding box center [523, 107] width 67 height 21
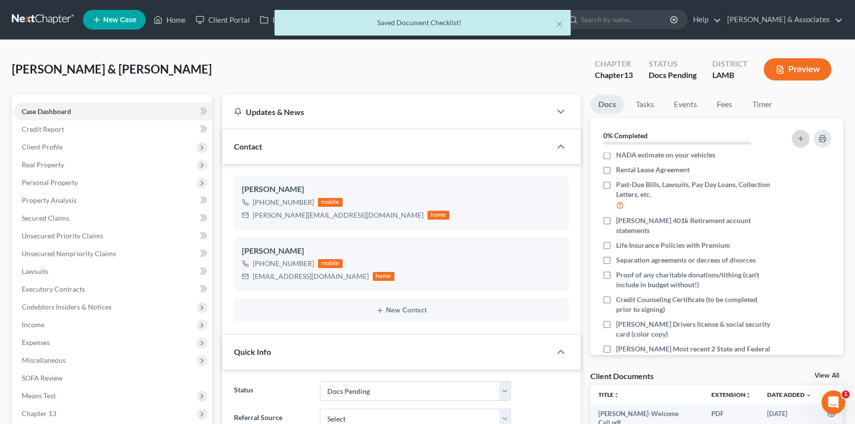
click at [794, 135] on button "button" at bounding box center [800, 139] width 18 height 18
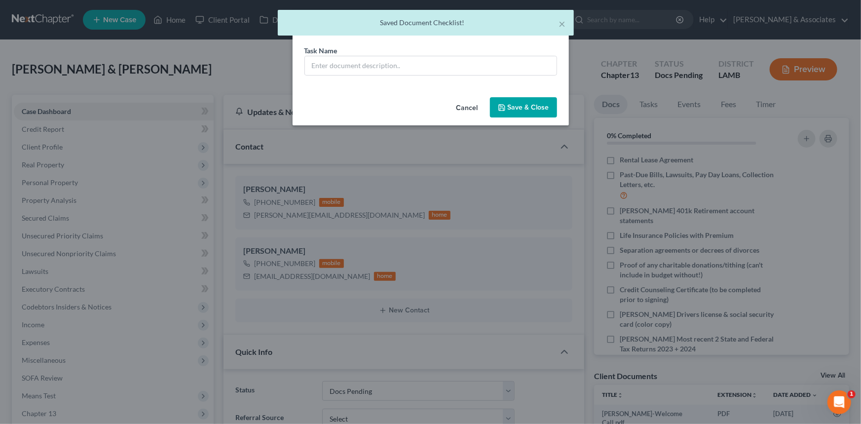
click at [414, 76] on div "Task Name *" at bounding box center [431, 69] width 276 height 48
click at [423, 65] on input "text" at bounding box center [431, 65] width 252 height 19
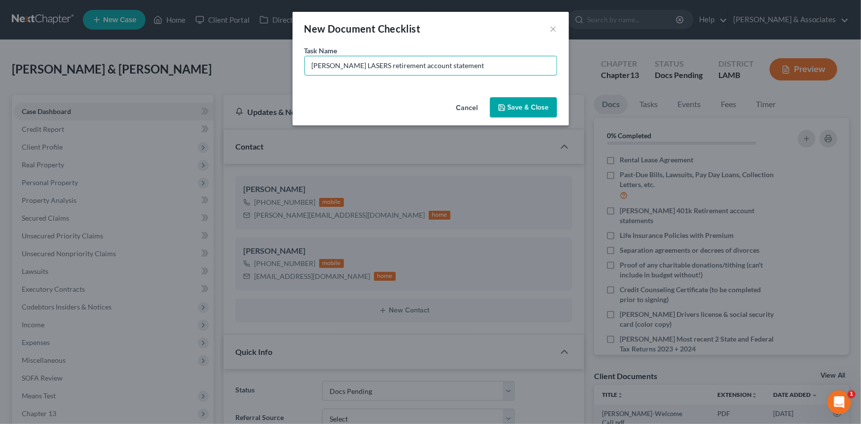
type input "[PERSON_NAME] LASERS retirement account statement"
click at [539, 105] on button "Save & Close" at bounding box center [523, 107] width 67 height 21
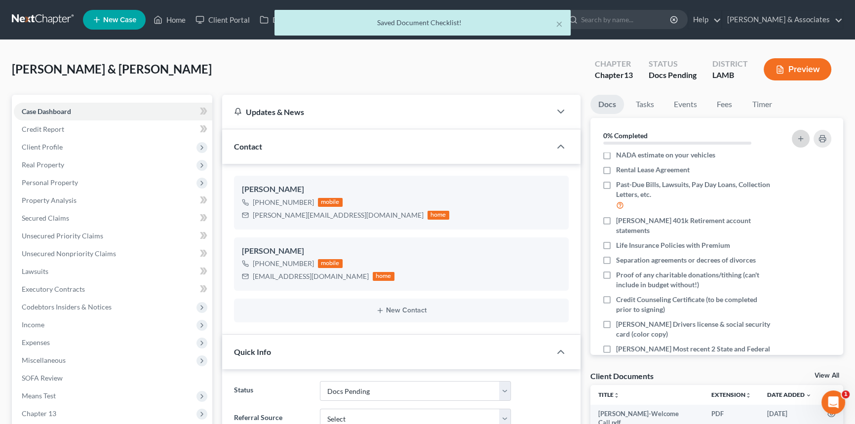
click at [797, 135] on icon "button" at bounding box center [800, 139] width 8 height 8
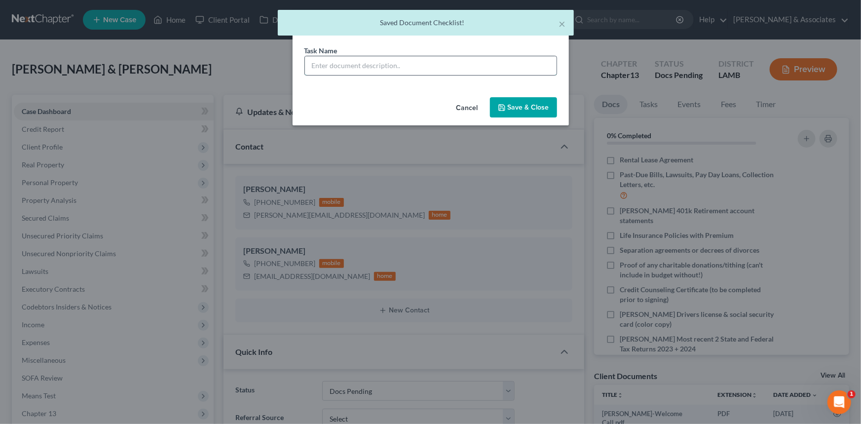
click at [435, 73] on input "text" at bounding box center [431, 65] width 252 height 19
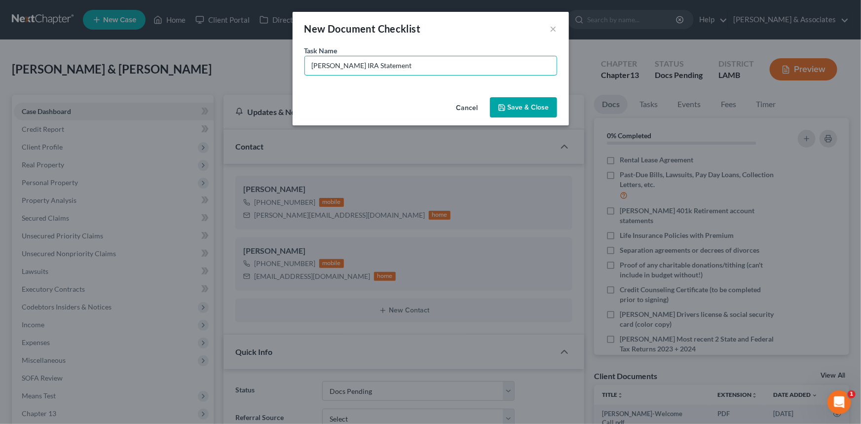
type input "[PERSON_NAME] IRA Statement"
drag, startPoint x: 497, startPoint y: 97, endPoint x: 502, endPoint y: 101, distance: 5.9
click at [498, 98] on button "Save & Close" at bounding box center [523, 107] width 67 height 21
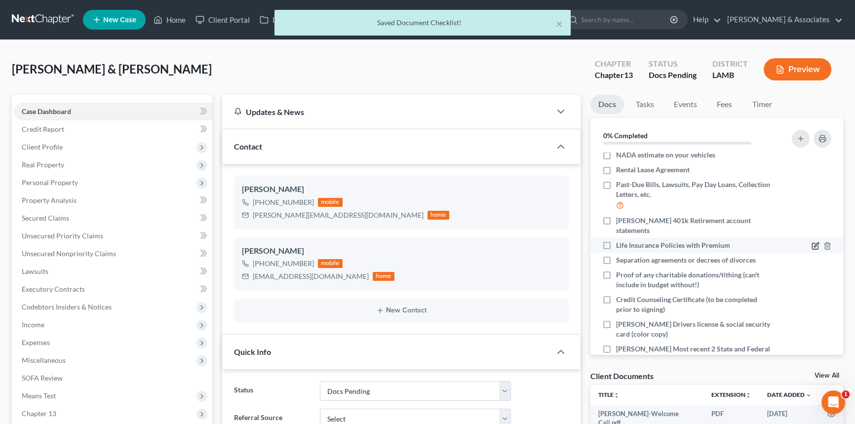
click at [811, 242] on icon "button" at bounding box center [815, 246] width 8 height 8
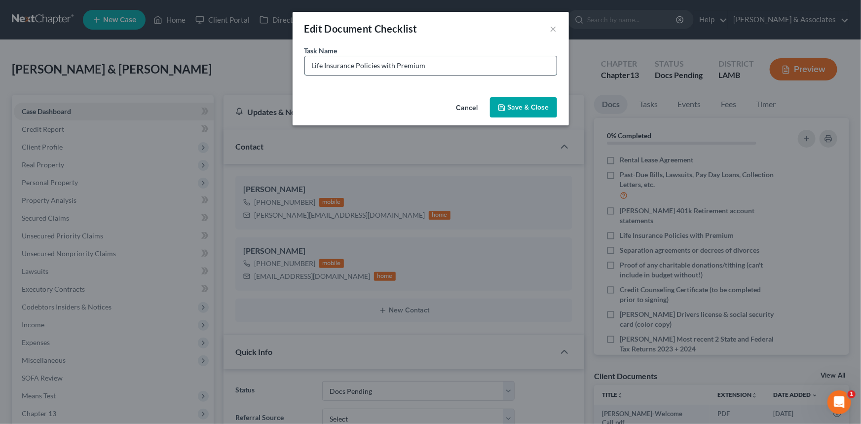
click at [311, 66] on input "Life Insurance Policies with Premium" at bounding box center [431, 65] width 252 height 19
type input "[PERSON_NAME] Life Insurance Policies with Premium (TERM)"
click at [527, 110] on button "Save & Close" at bounding box center [523, 107] width 67 height 21
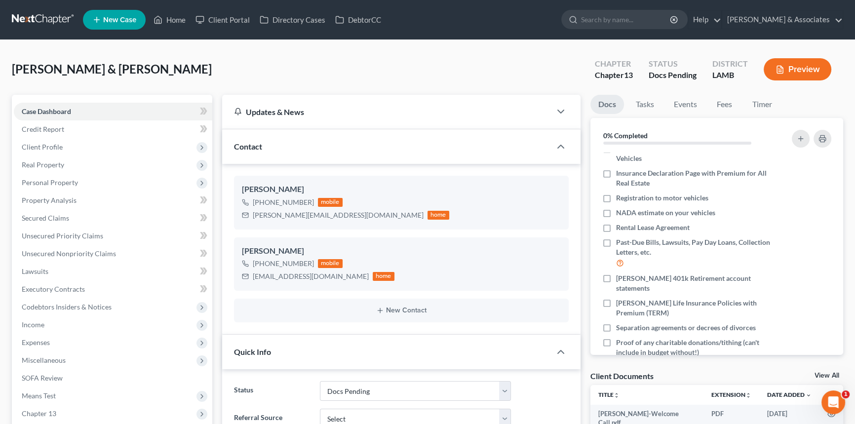
scroll to position [174, 0]
click at [811, 214] on icon "button" at bounding box center [815, 215] width 8 height 8
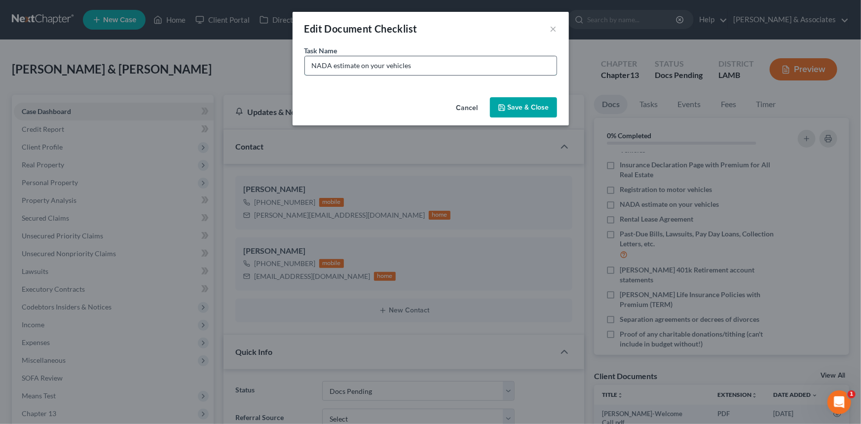
drag, startPoint x: 508, startPoint y: 61, endPoint x: 513, endPoint y: 60, distance: 5.2
click at [508, 61] on input "NADA estimate on your vehicles" at bounding box center [431, 65] width 252 height 19
type input "NADA estimate on your vehicles (we will pull for you)"
click at [514, 105] on button "Save & Close" at bounding box center [523, 107] width 67 height 21
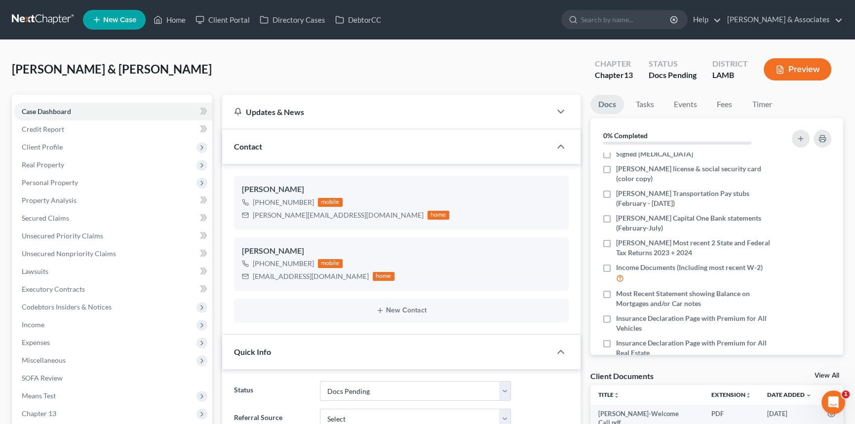
scroll to position [32, 0]
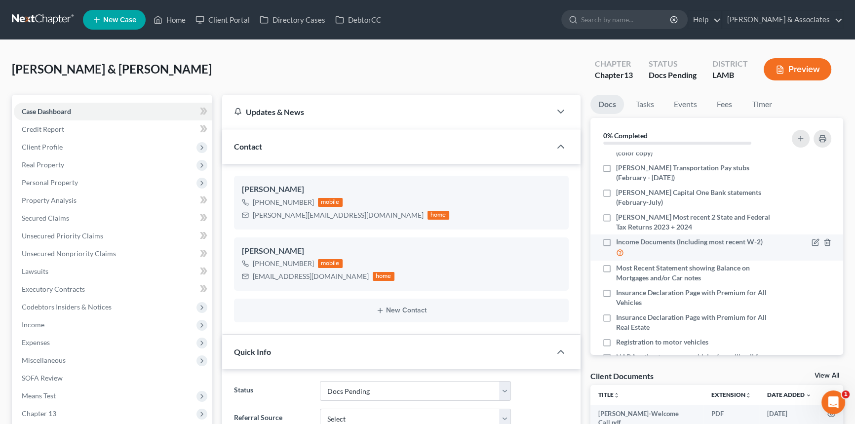
click at [811, 237] on div at bounding box center [821, 242] width 20 height 10
click at [811, 238] on icon "button" at bounding box center [815, 242] width 8 height 8
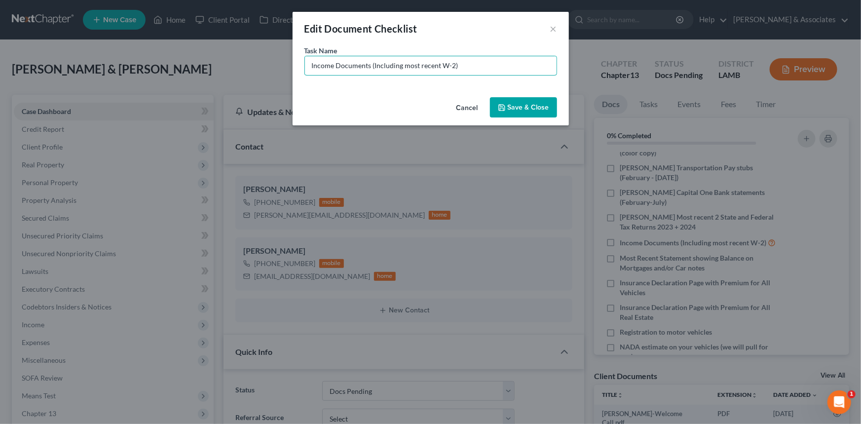
drag, startPoint x: 480, startPoint y: 65, endPoint x: 273, endPoint y: 65, distance: 206.2
click at [273, 65] on div "Edit Document Checklist × Task Name * Income Documents (Including most recent W…" at bounding box center [430, 212] width 861 height 424
type input "[PERSON_NAME] Income Documents (Including most recent W-2)"
click at [526, 106] on button "Save & Close" at bounding box center [523, 107] width 67 height 21
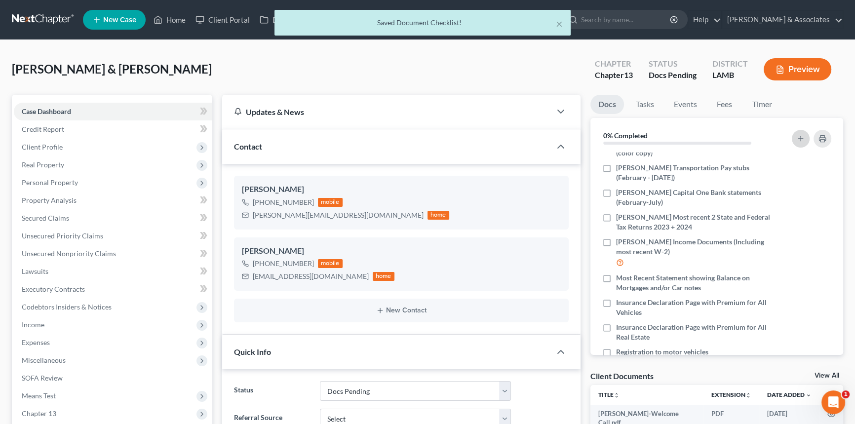
click at [799, 143] on button "button" at bounding box center [800, 139] width 18 height 18
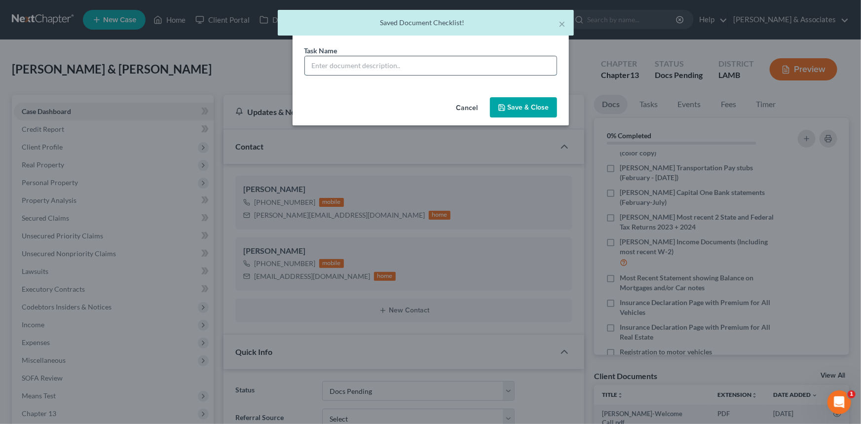
click at [447, 74] on input "text" at bounding box center [431, 65] width 252 height 19
paste input "Income Documents (Including most recent W-2)"
type input "[PERSON_NAME] Income Documents (Including most recent W-2)"
click at [523, 104] on button "Save & Close" at bounding box center [523, 107] width 67 height 21
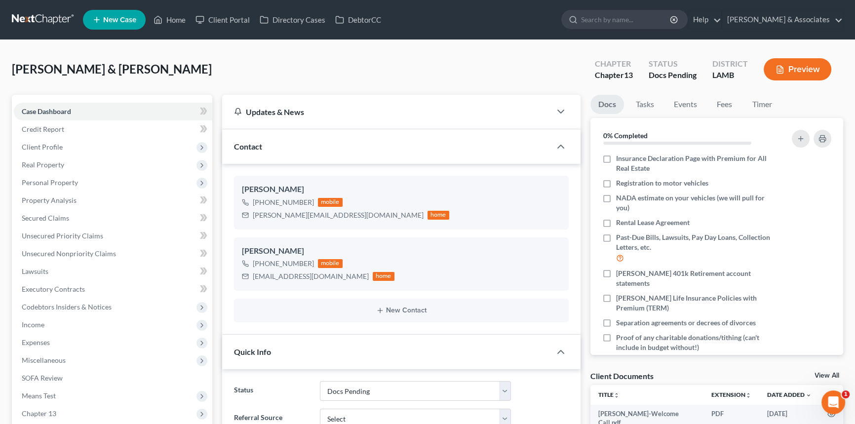
scroll to position [202, 0]
click at [825, 223] on icon "button" at bounding box center [827, 221] width 4 height 6
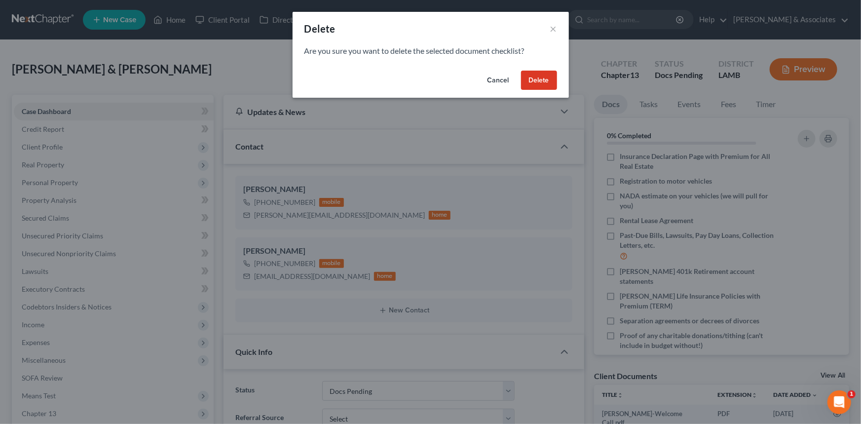
click at [546, 83] on button "Delete" at bounding box center [539, 81] width 36 height 20
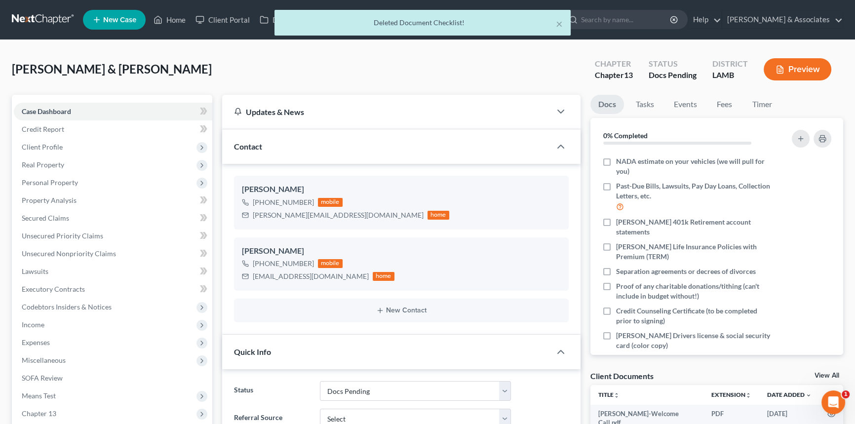
scroll to position [238, 0]
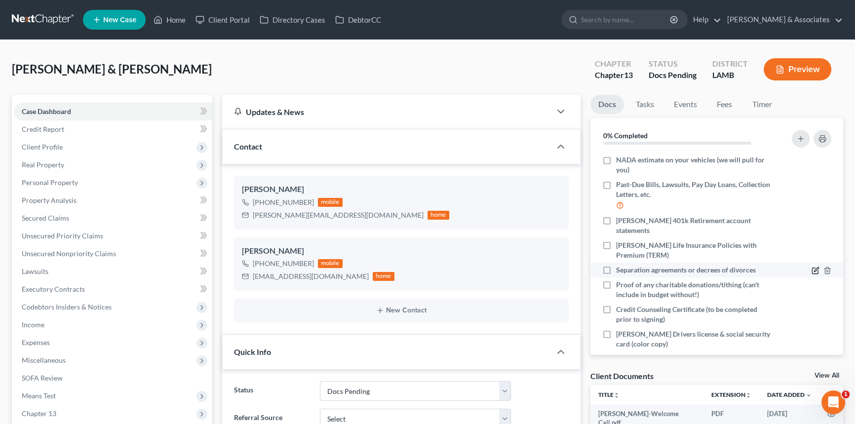
click at [811, 266] on icon "button" at bounding box center [815, 270] width 8 height 8
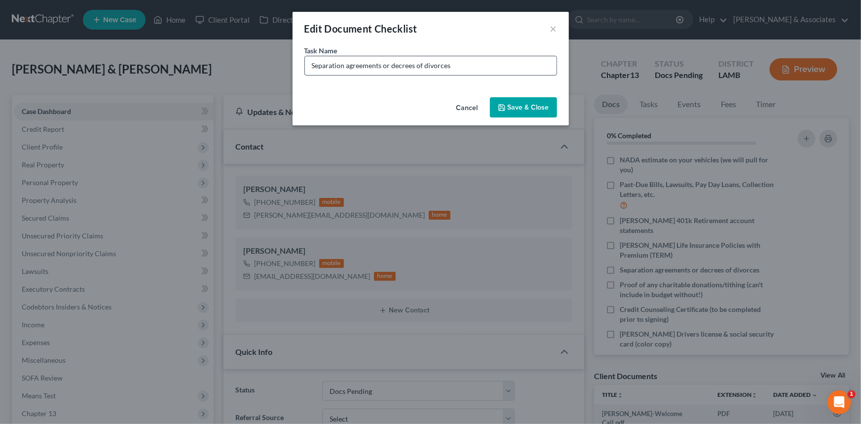
click at [513, 60] on input "Separation agreements or decrees of divorces" at bounding box center [431, 65] width 252 height 19
type input "Separation agreements or decrees of divorces (may need?)"
click at [501, 110] on polyline "button" at bounding box center [501, 109] width 3 height 2
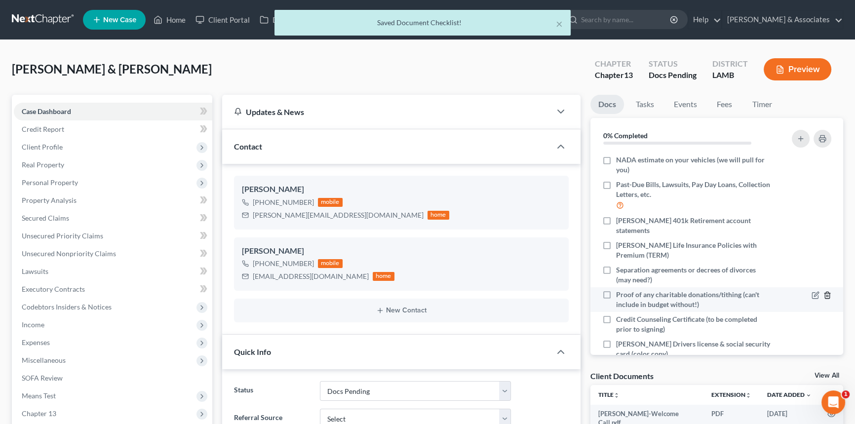
click at [823, 291] on icon "button" at bounding box center [827, 295] width 8 height 8
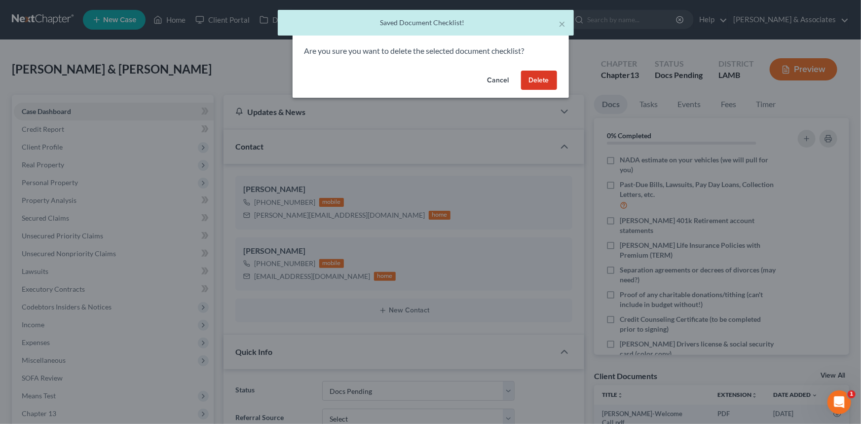
click at [545, 79] on button "Delete" at bounding box center [539, 81] width 36 height 20
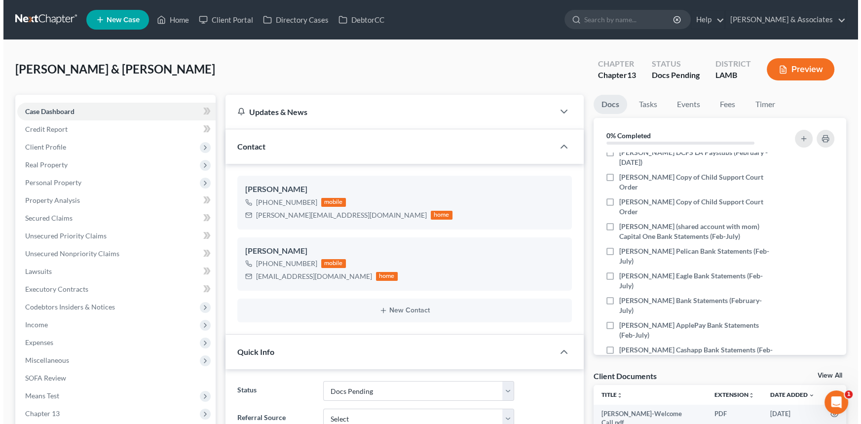
scroll to position [467, 0]
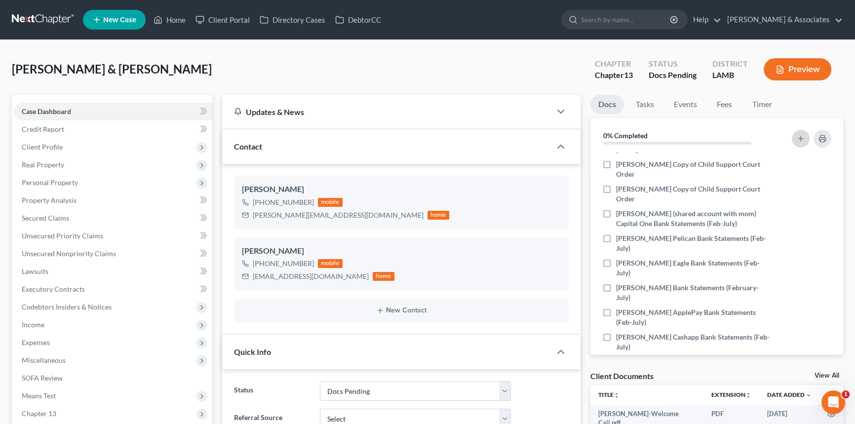
click at [797, 132] on button "button" at bounding box center [800, 139] width 18 height 18
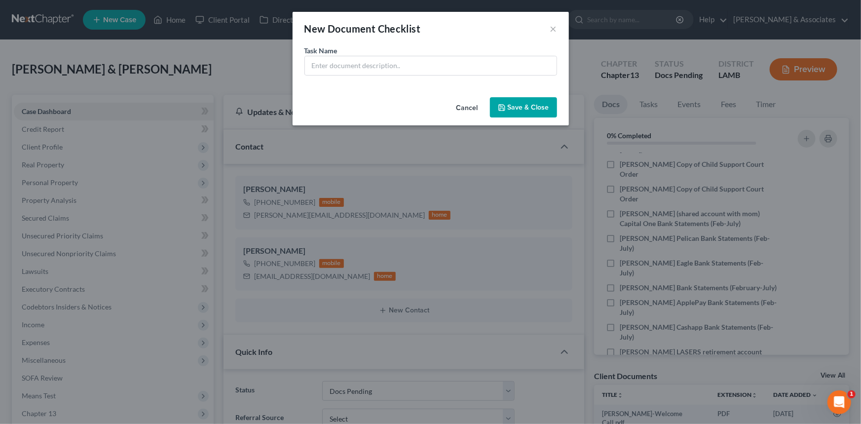
scroll to position [457, 0]
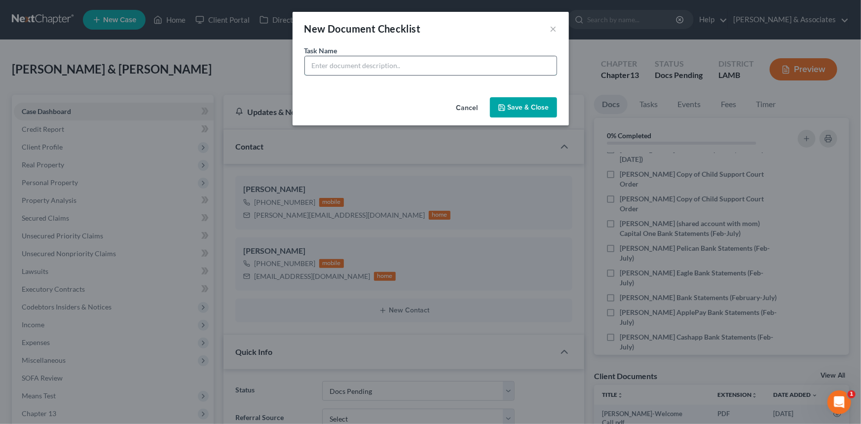
click at [365, 56] on input "text" at bounding box center [431, 65] width 252 height 19
type input "[PERSON_NAME] LBRN LLC DEBT Collections Lawsuit Documentation"
click at [509, 103] on button "Save & Close" at bounding box center [523, 107] width 67 height 21
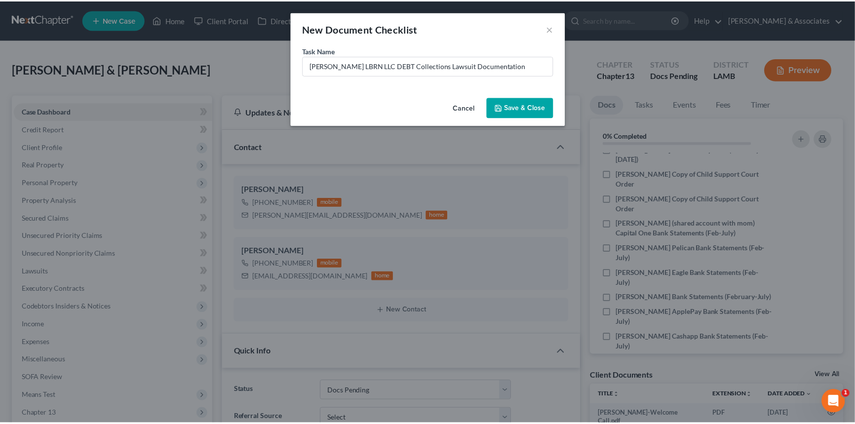
scroll to position [467, 0]
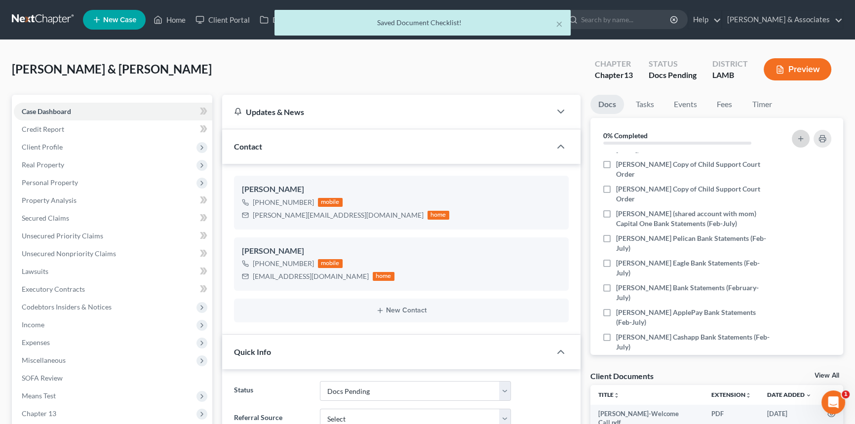
click at [799, 135] on icon "button" at bounding box center [800, 139] width 8 height 8
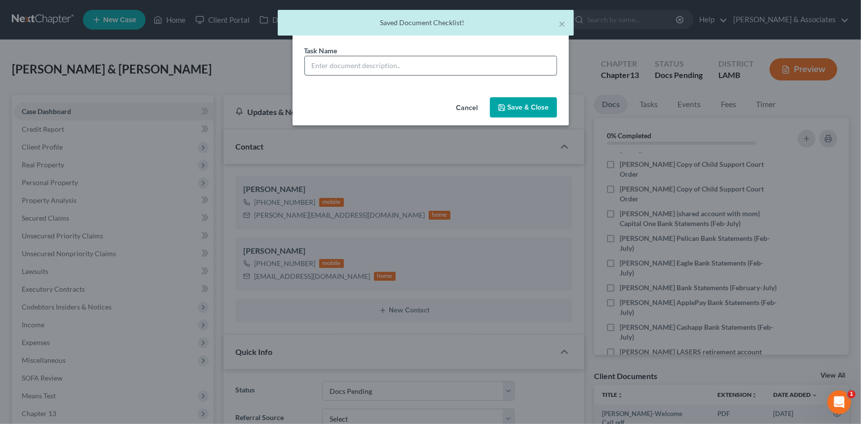
click at [388, 63] on input "text" at bounding box center [431, 65] width 252 height 19
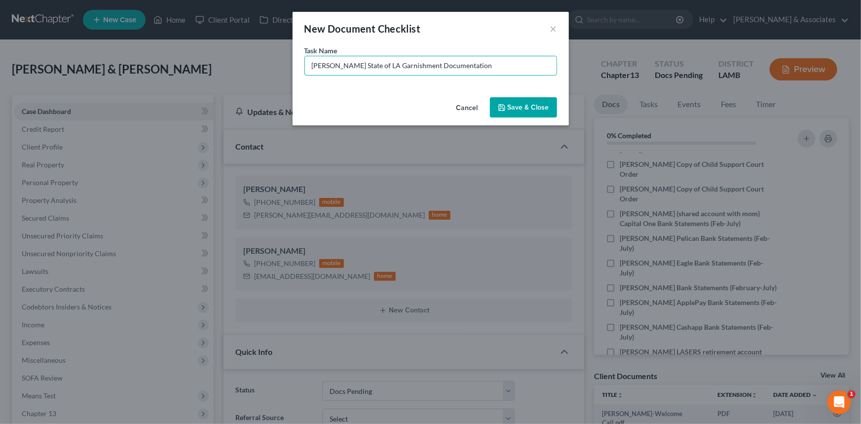
type input "[PERSON_NAME] State of LA Garnishment Documentation"
click at [525, 102] on button "Save & Close" at bounding box center [523, 107] width 67 height 21
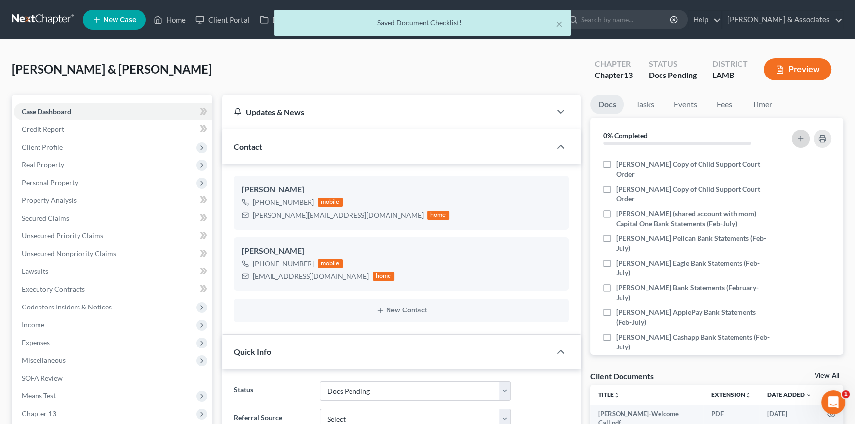
click at [804, 136] on icon "button" at bounding box center [800, 139] width 8 height 8
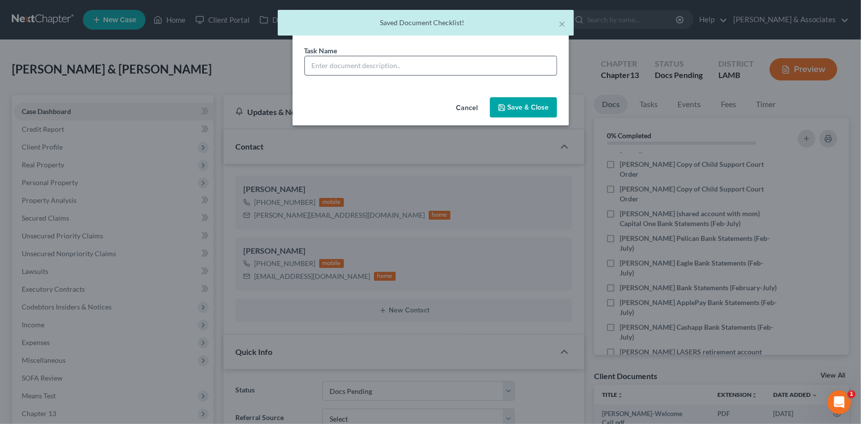
click at [465, 68] on input "text" at bounding box center [431, 65] width 252 height 19
type input "A"
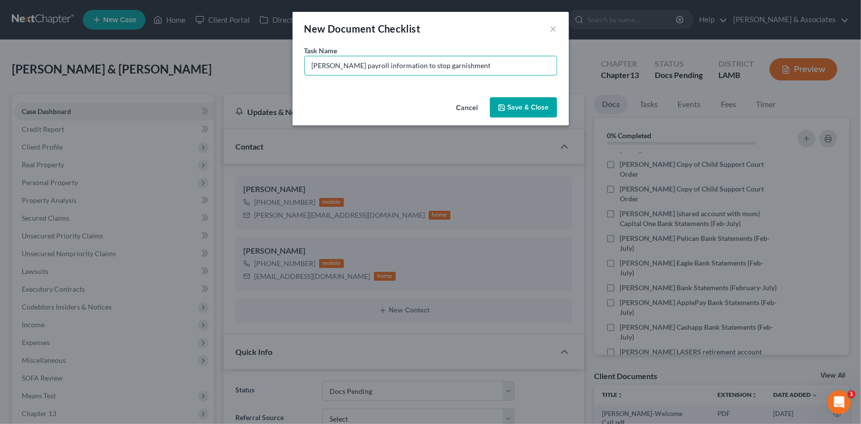
type input "[PERSON_NAME] payroll information to stop garnishment"
click at [510, 110] on button "Save & Close" at bounding box center [523, 107] width 67 height 21
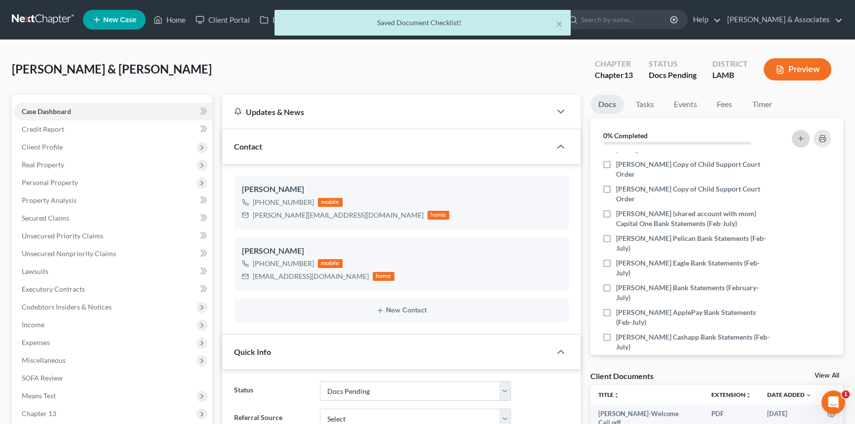
click at [794, 141] on button "button" at bounding box center [800, 139] width 18 height 18
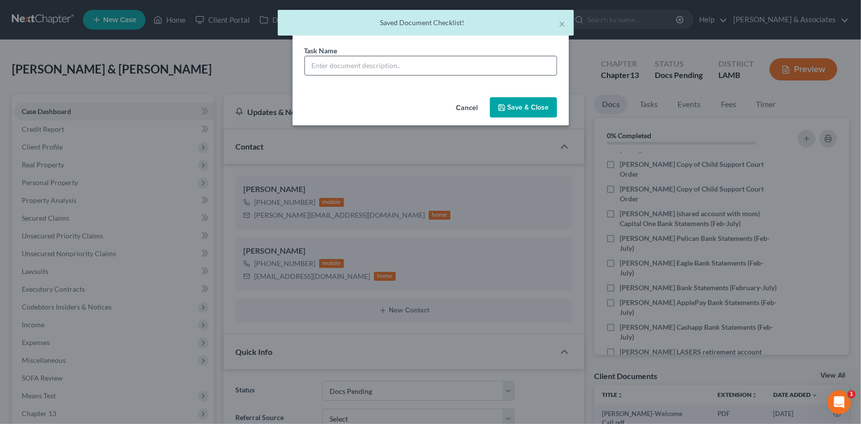
click at [360, 67] on input "text" at bounding box center [431, 65] width 252 height 19
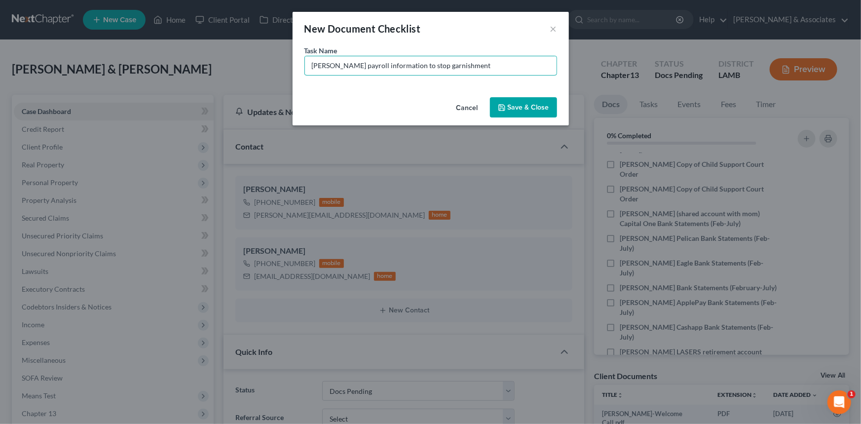
type input "[PERSON_NAME] payroll information to stop garnishment"
click at [553, 108] on button "Save & Close" at bounding box center [523, 107] width 67 height 21
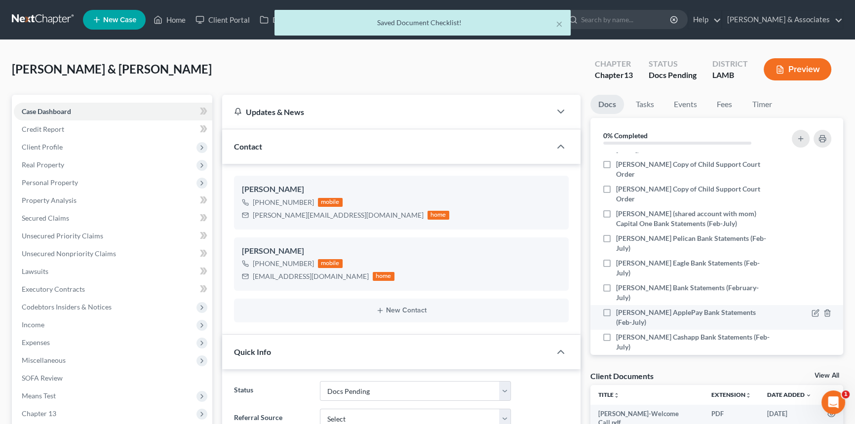
scroll to position [536, 0]
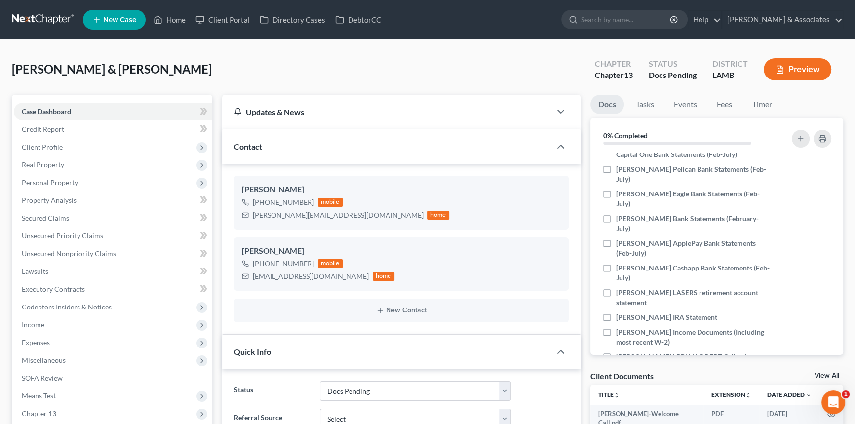
click at [825, 148] on div at bounding box center [795, 139] width 79 height 27
click at [823, 145] on button "button" at bounding box center [822, 139] width 18 height 18
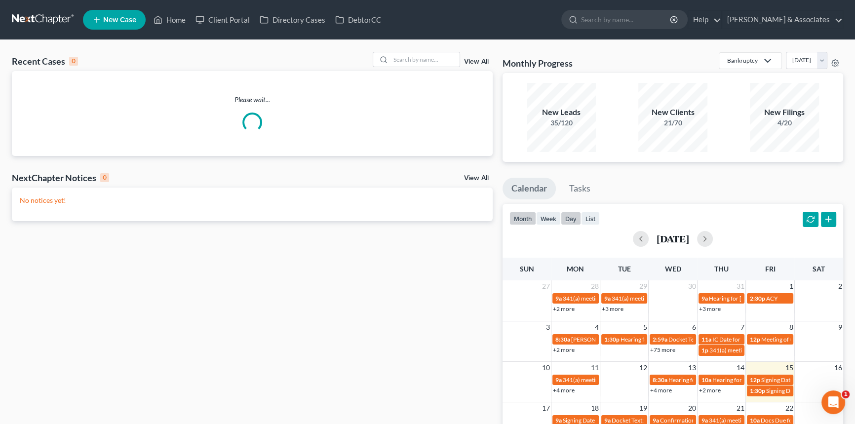
click at [575, 217] on button "day" at bounding box center [571, 218] width 20 height 13
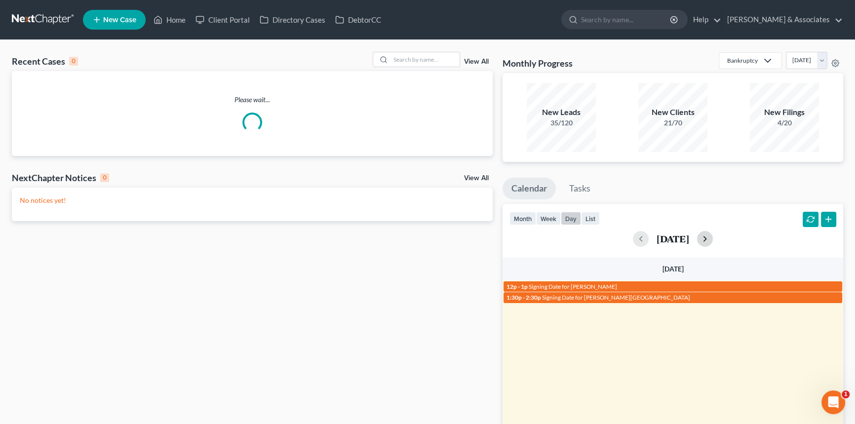
click at [712, 237] on button "button" at bounding box center [705, 239] width 16 height 16
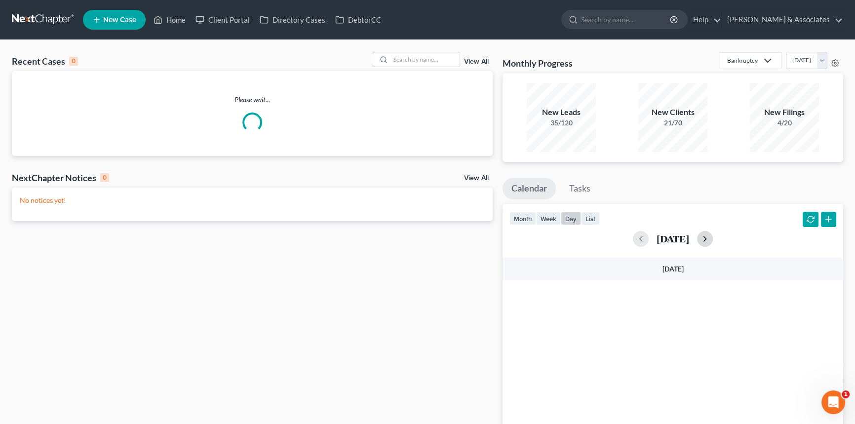
click at [712, 237] on button "button" at bounding box center [705, 239] width 16 height 16
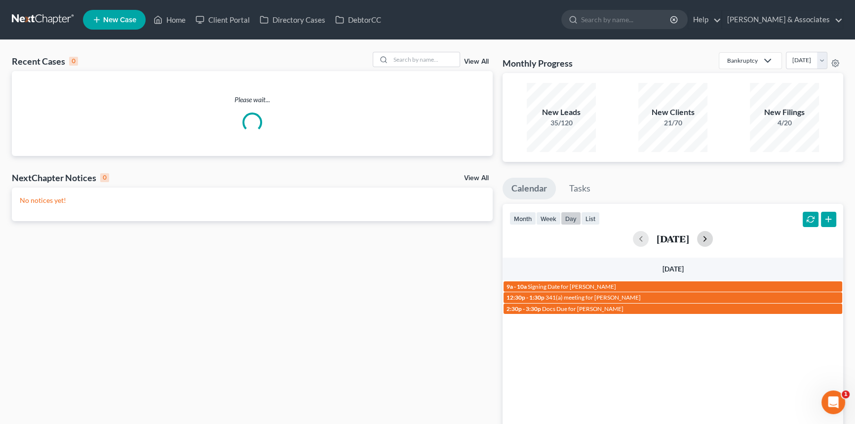
click at [712, 237] on button "button" at bounding box center [705, 239] width 16 height 16
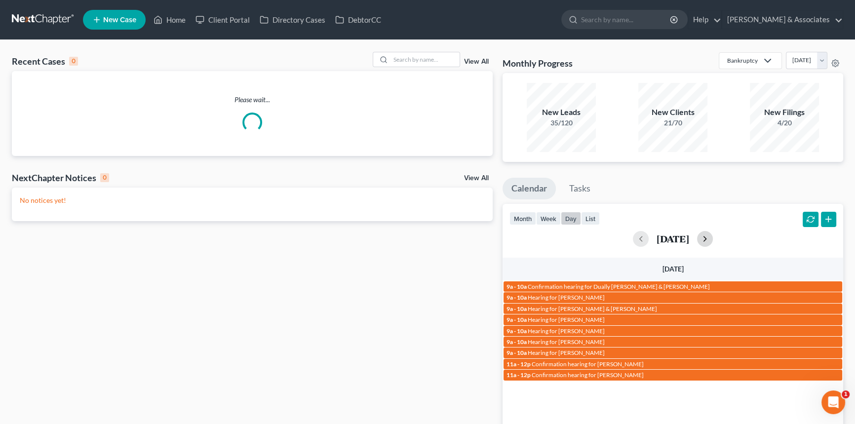
click at [712, 237] on button "button" at bounding box center [705, 239] width 16 height 16
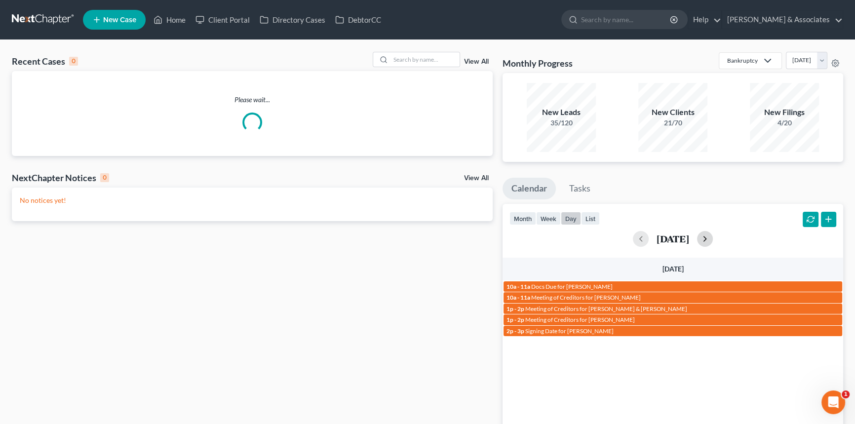
click at [712, 237] on button "button" at bounding box center [705, 239] width 16 height 16
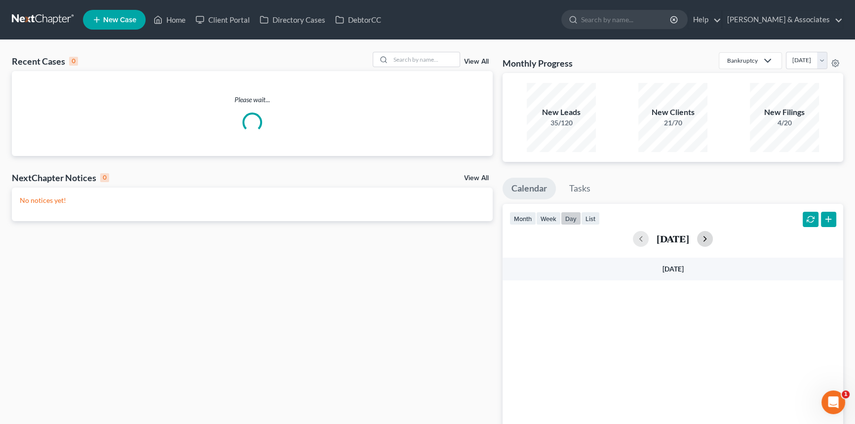
click at [712, 237] on button "button" at bounding box center [705, 239] width 16 height 16
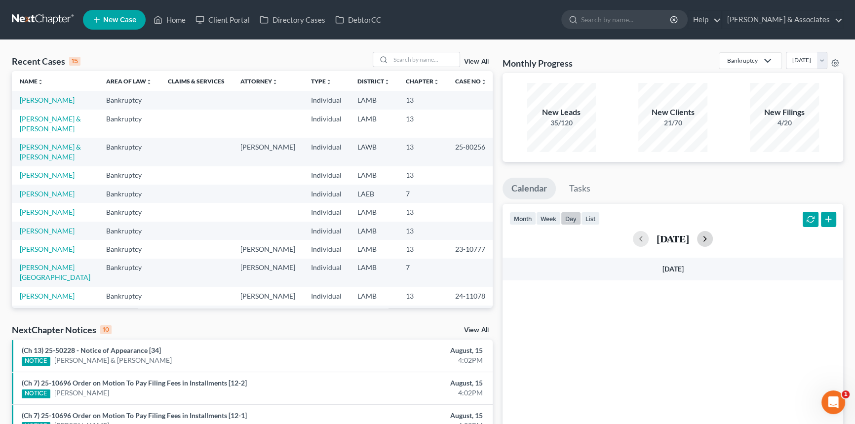
click at [712, 237] on button "button" at bounding box center [705, 239] width 16 height 16
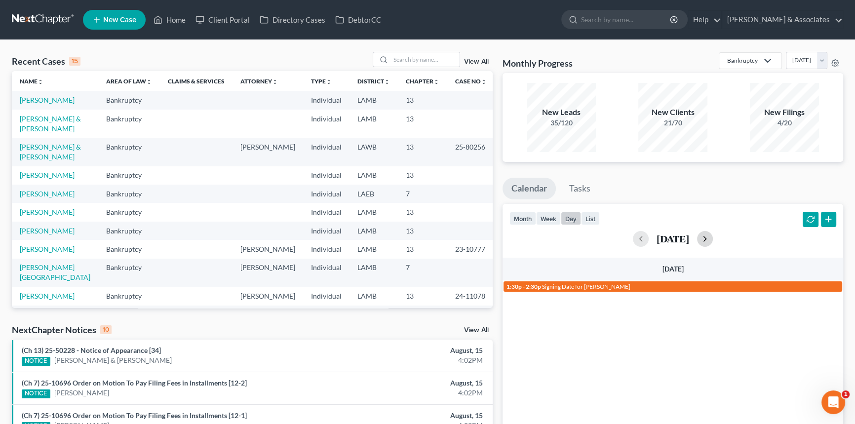
click at [712, 237] on button "button" at bounding box center [705, 239] width 16 height 16
